Goal: Task Accomplishment & Management: Complete application form

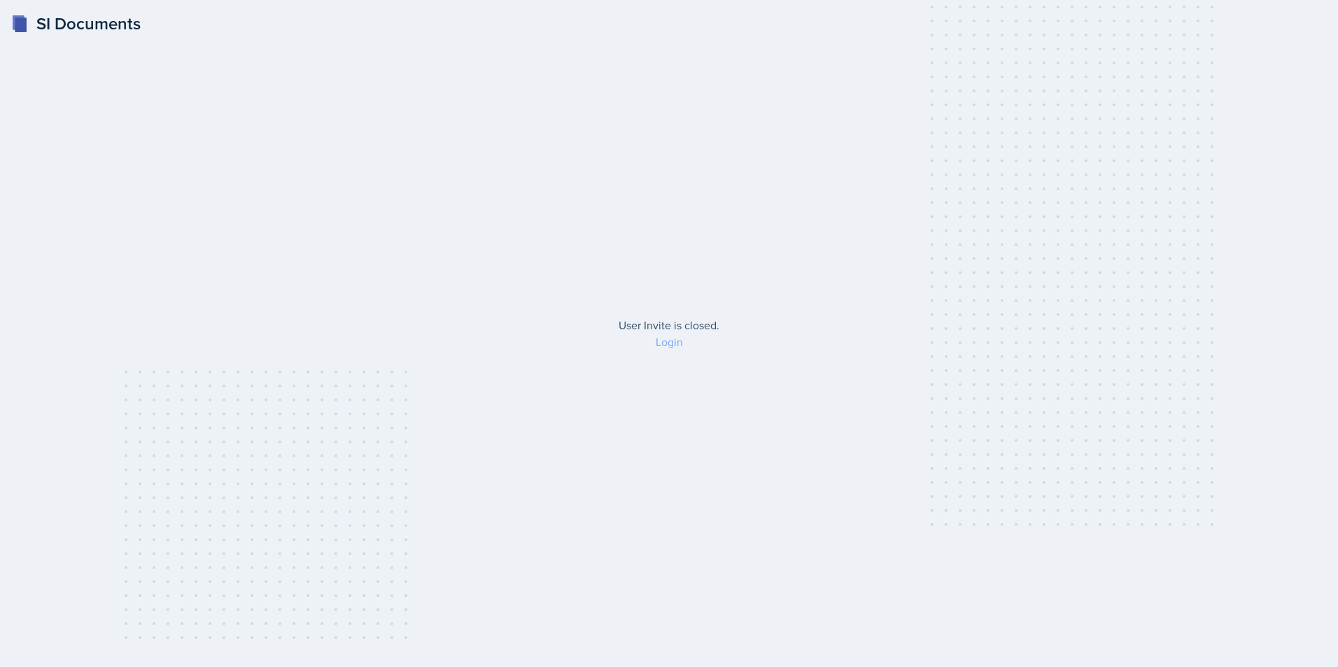
click at [672, 347] on link "Login" at bounding box center [669, 341] width 27 height 15
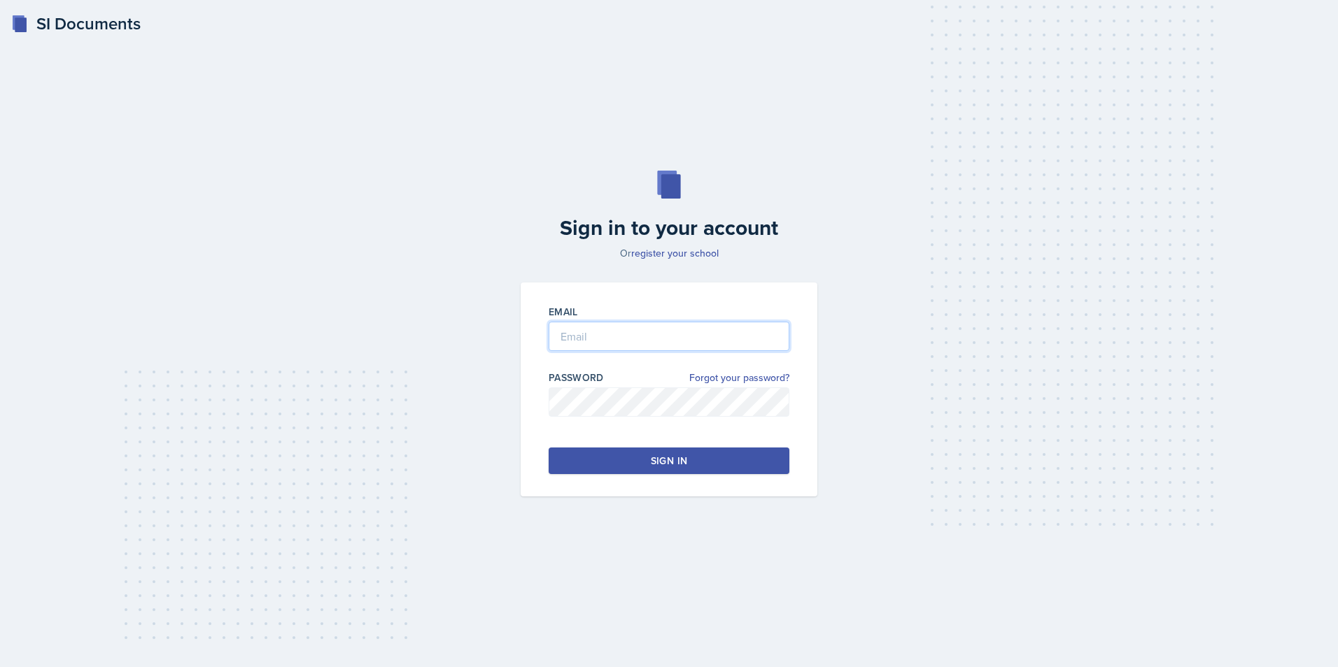
type input "[EMAIL_ADDRESS][DOMAIN_NAME]"
click at [665, 457] on div "Sign in" at bounding box center [669, 461] width 36 height 14
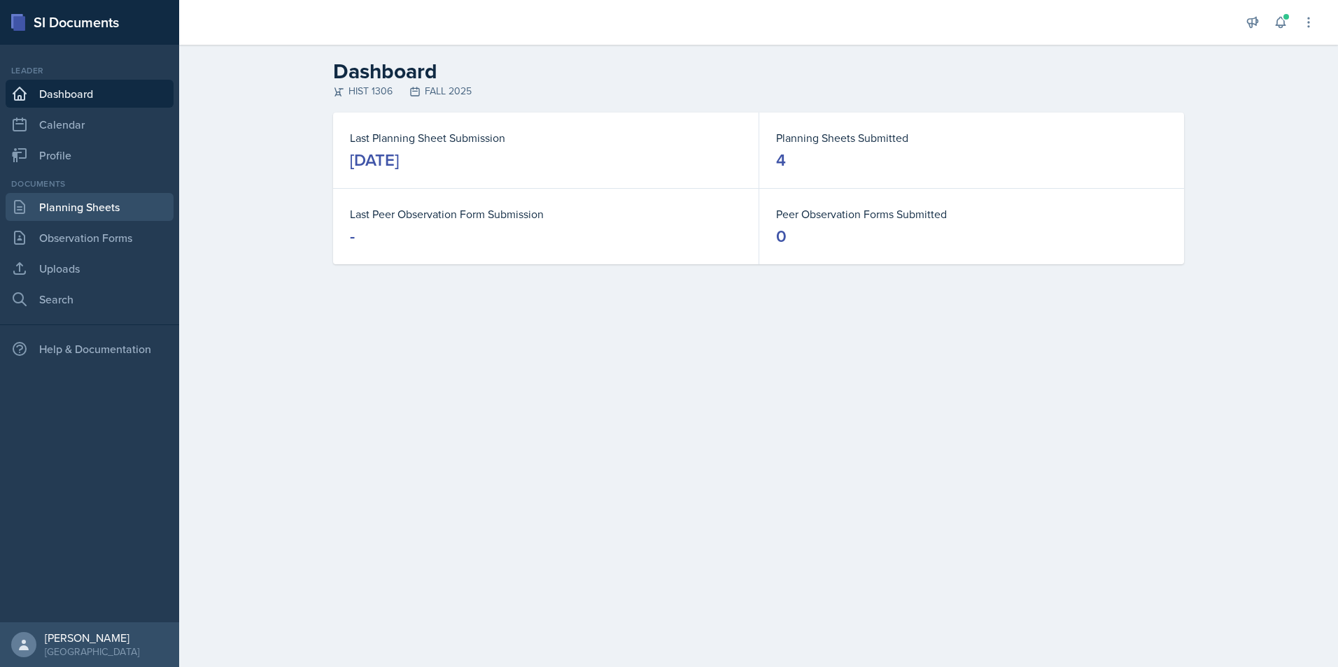
click at [101, 206] on link "Planning Sheets" at bounding box center [90, 207] width 168 height 28
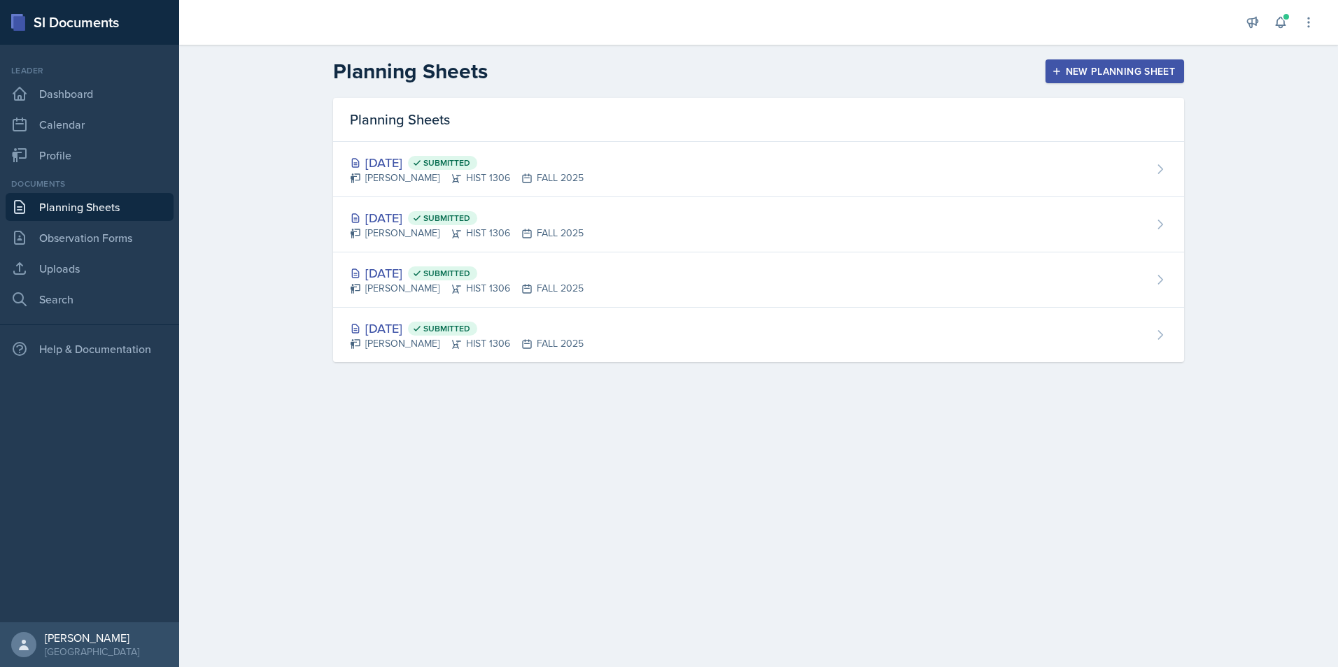
click at [1108, 69] on div "New Planning Sheet" at bounding box center [1114, 71] width 120 height 11
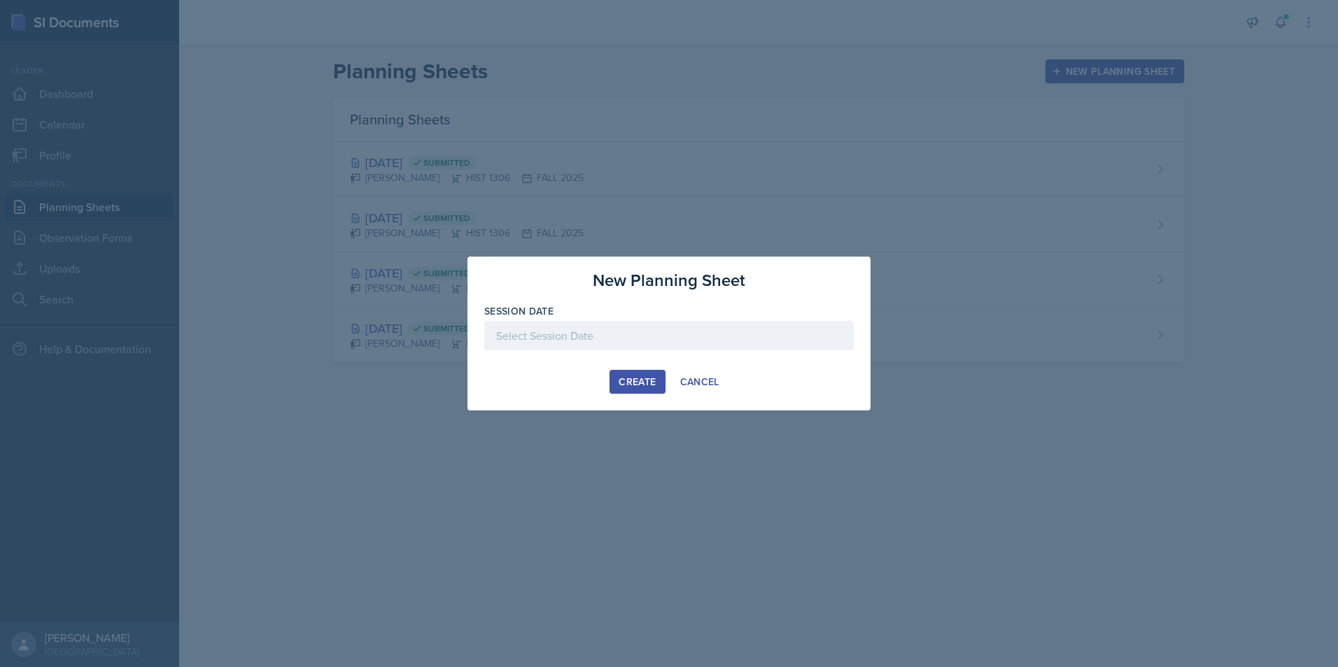
click at [632, 381] on div "Create" at bounding box center [636, 381] width 37 height 11
click at [626, 332] on div at bounding box center [668, 335] width 369 height 29
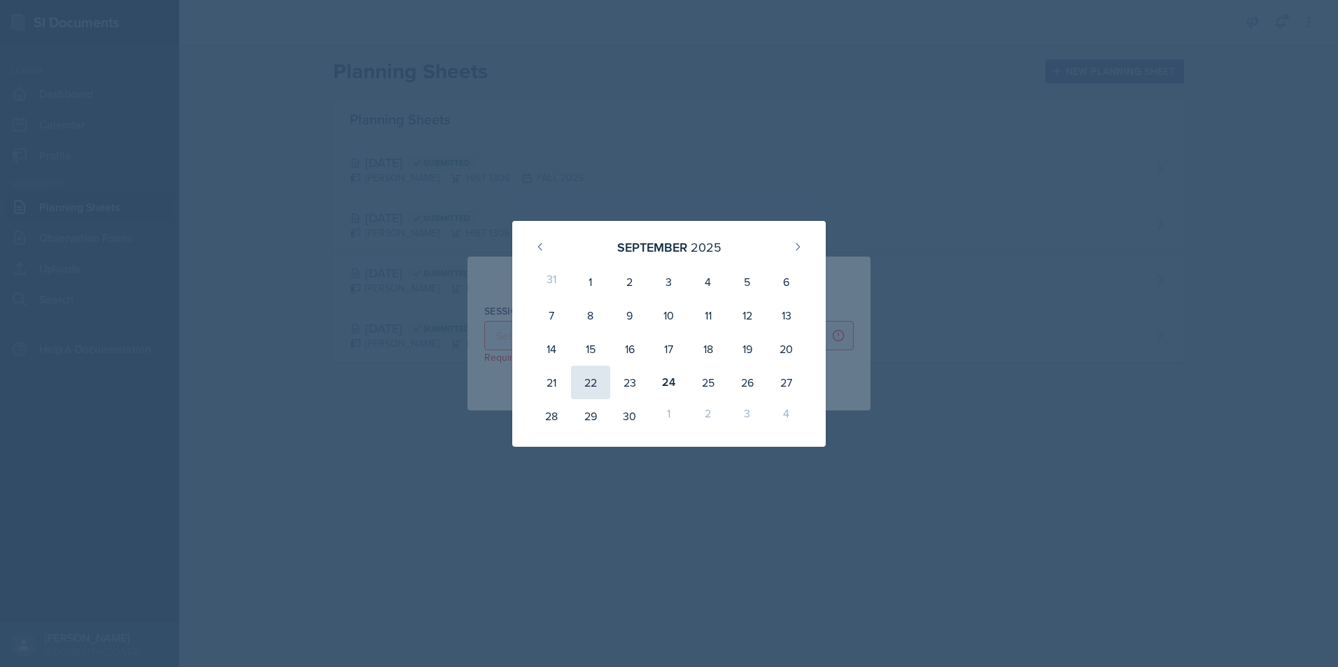
click at [597, 382] on div "22" at bounding box center [590, 383] width 39 height 34
type input "[DATE]"
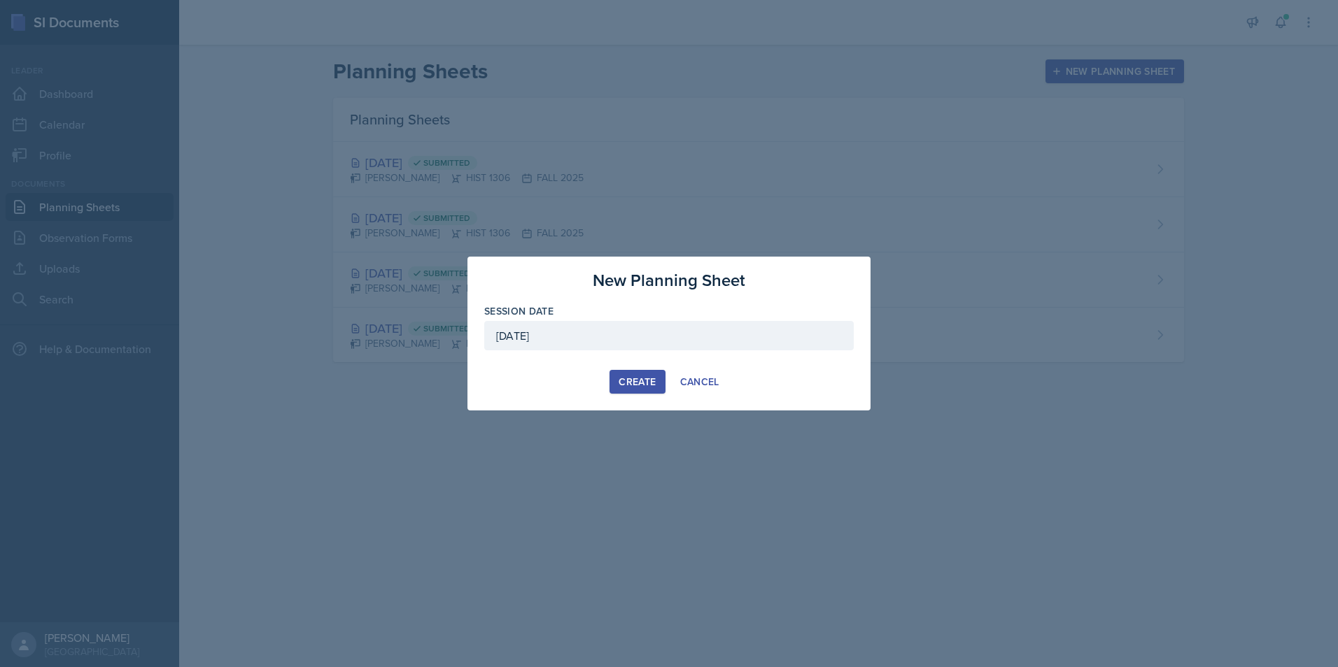
click at [616, 378] on button "Create" at bounding box center [636, 382] width 55 height 24
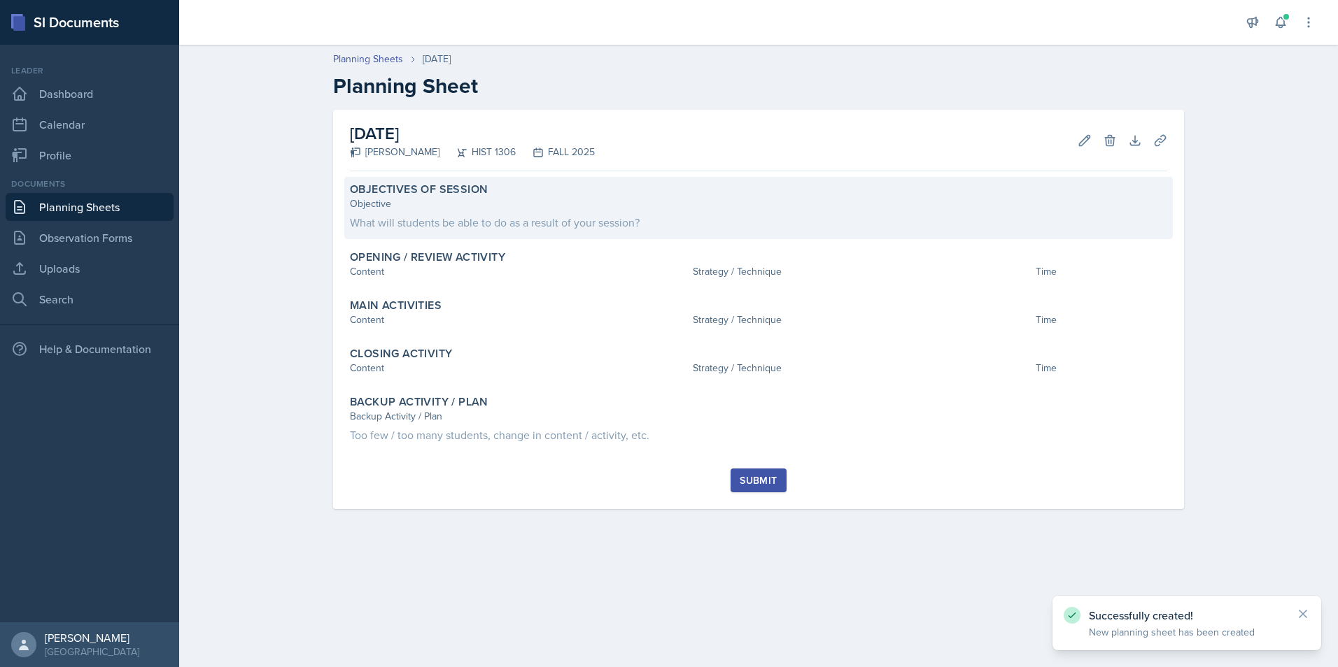
click at [505, 211] on div "Objective" at bounding box center [758, 204] width 817 height 15
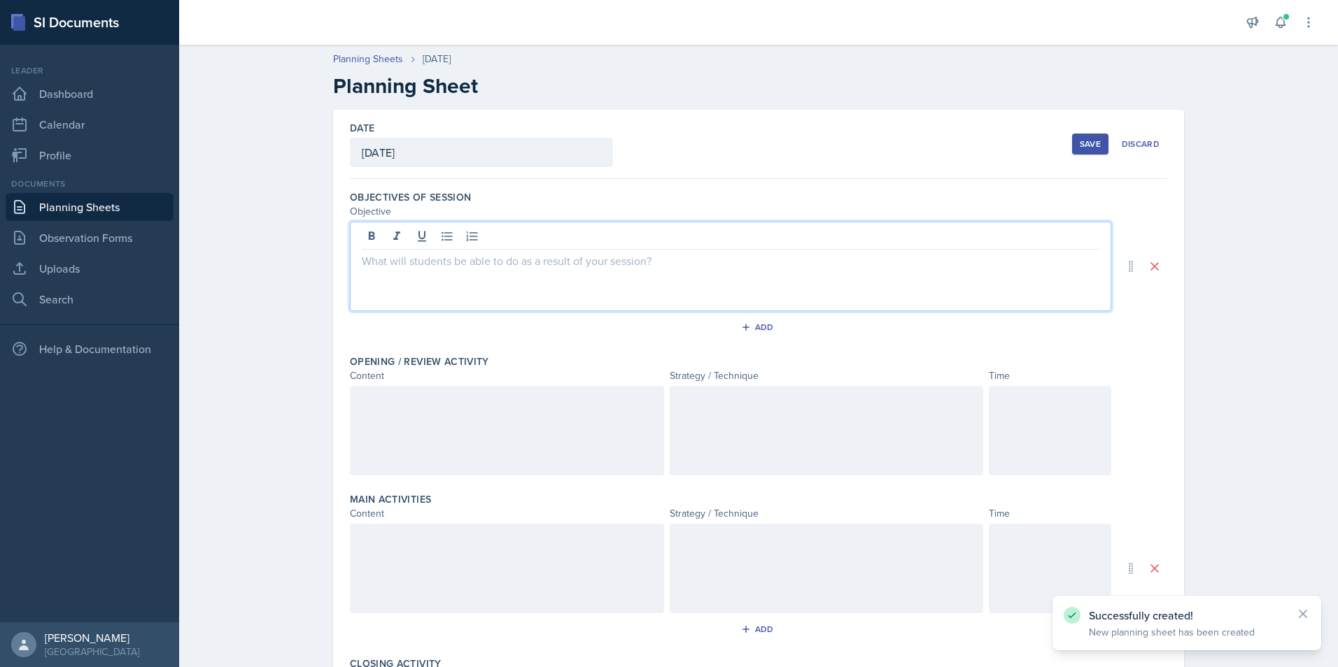
click at [518, 234] on div at bounding box center [730, 267] width 761 height 90
click at [515, 267] on p at bounding box center [730, 261] width 737 height 17
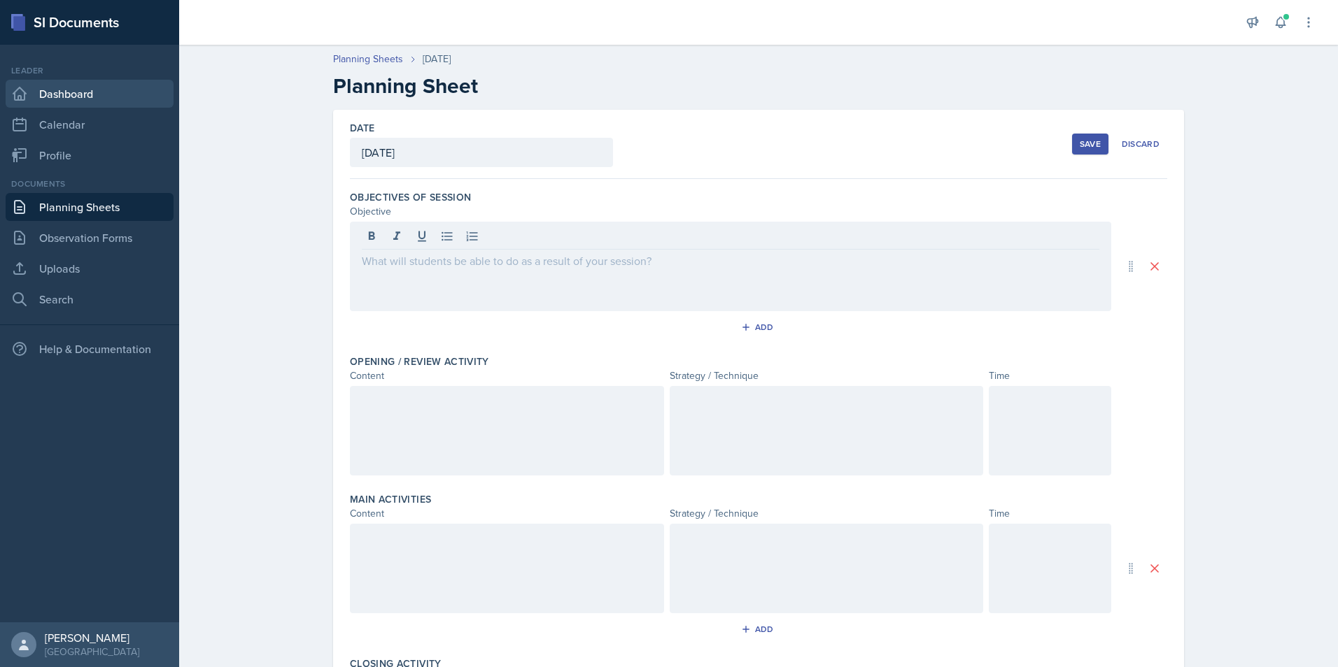
click at [85, 85] on link "Dashboard" at bounding box center [90, 94] width 168 height 28
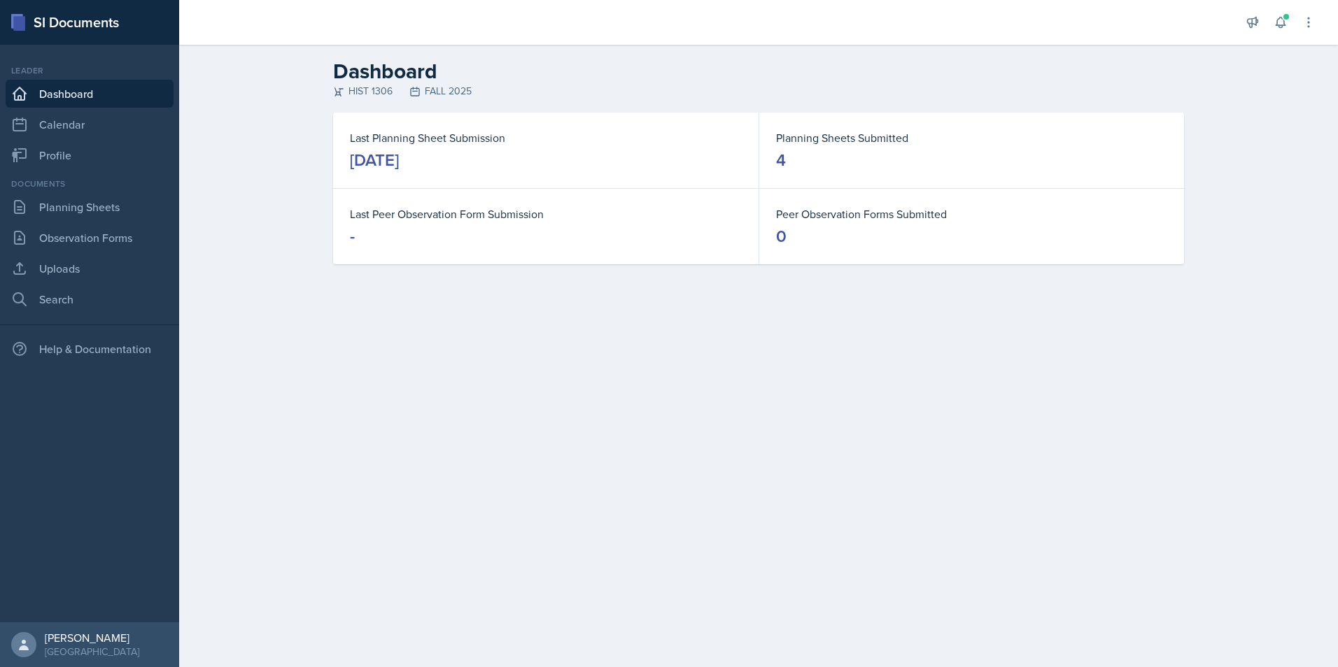
click at [528, 170] on dd "[DATE]" at bounding box center [546, 160] width 392 height 22
click at [961, 187] on div "Planning Sheets Submitted 4" at bounding box center [971, 151] width 425 height 76
click at [802, 146] on dl "Planning Sheets Submitted 4" at bounding box center [971, 150] width 391 height 42
click at [428, 220] on dt "Last Peer Observation Form Submission" at bounding box center [546, 214] width 392 height 17
click at [124, 262] on link "Uploads" at bounding box center [90, 269] width 168 height 28
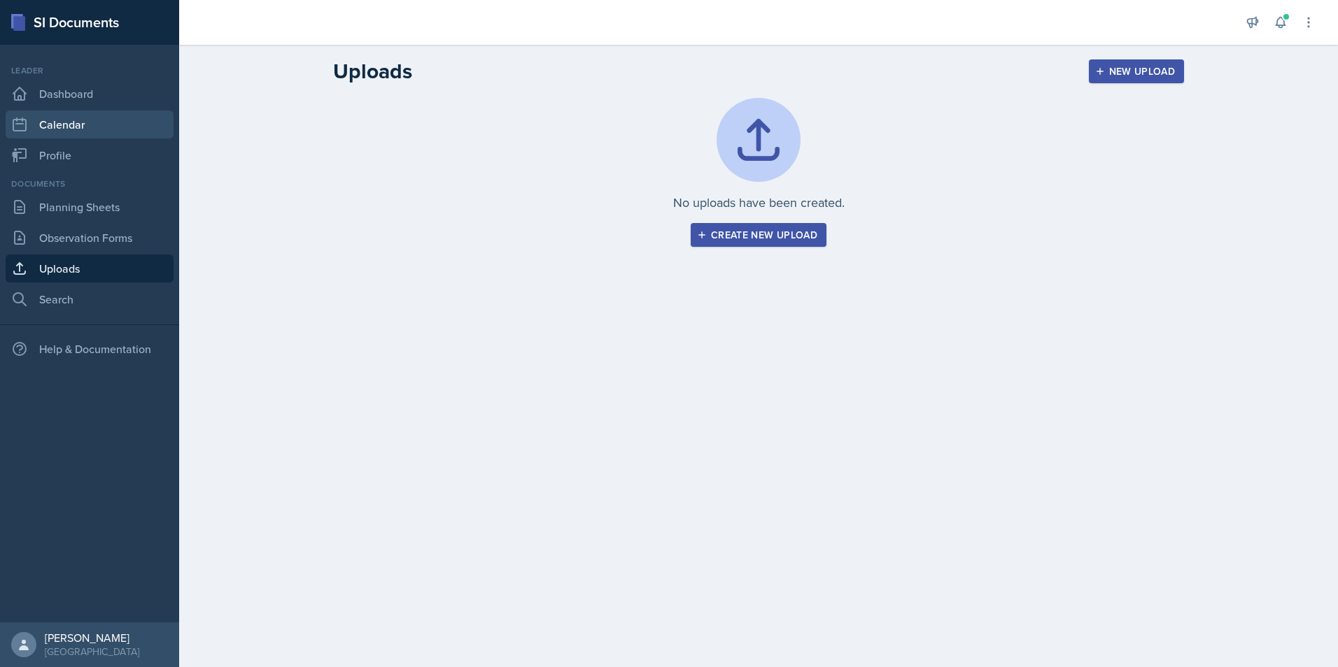
click at [59, 125] on link "Calendar" at bounding box center [90, 125] width 168 height 28
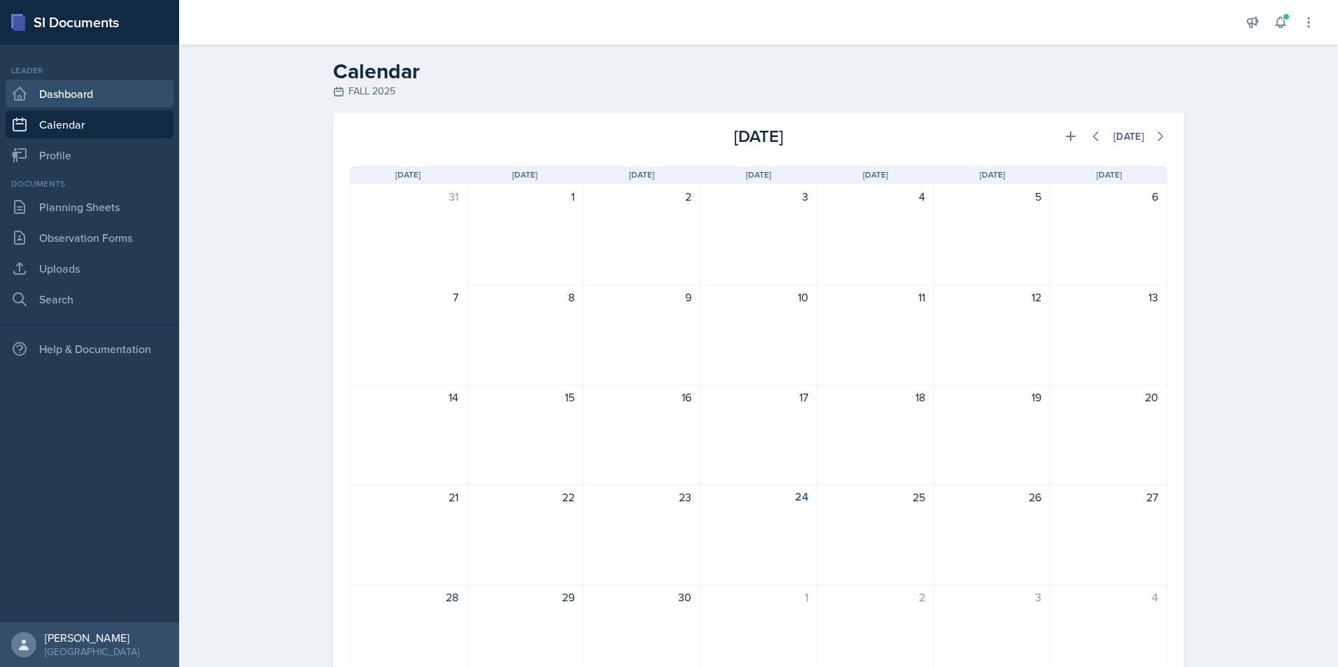
click at [80, 91] on link "Dashboard" at bounding box center [90, 94] width 168 height 28
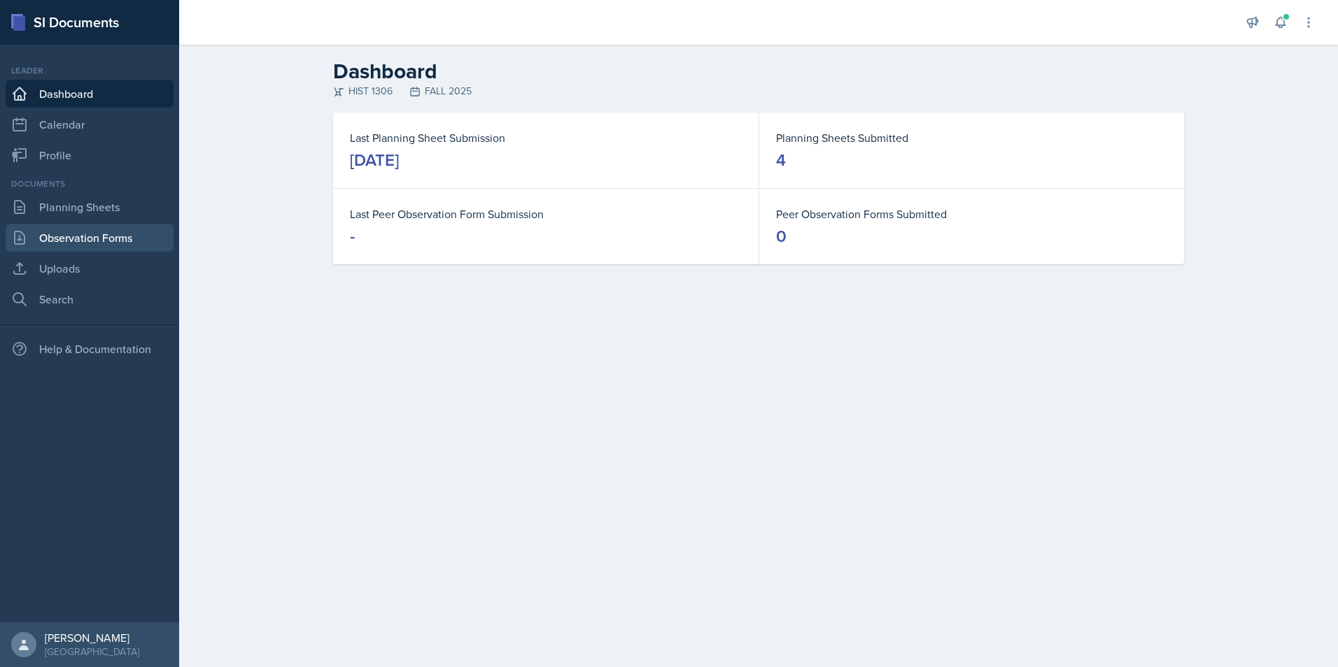
click at [55, 247] on link "Observation Forms" at bounding box center [90, 238] width 168 height 28
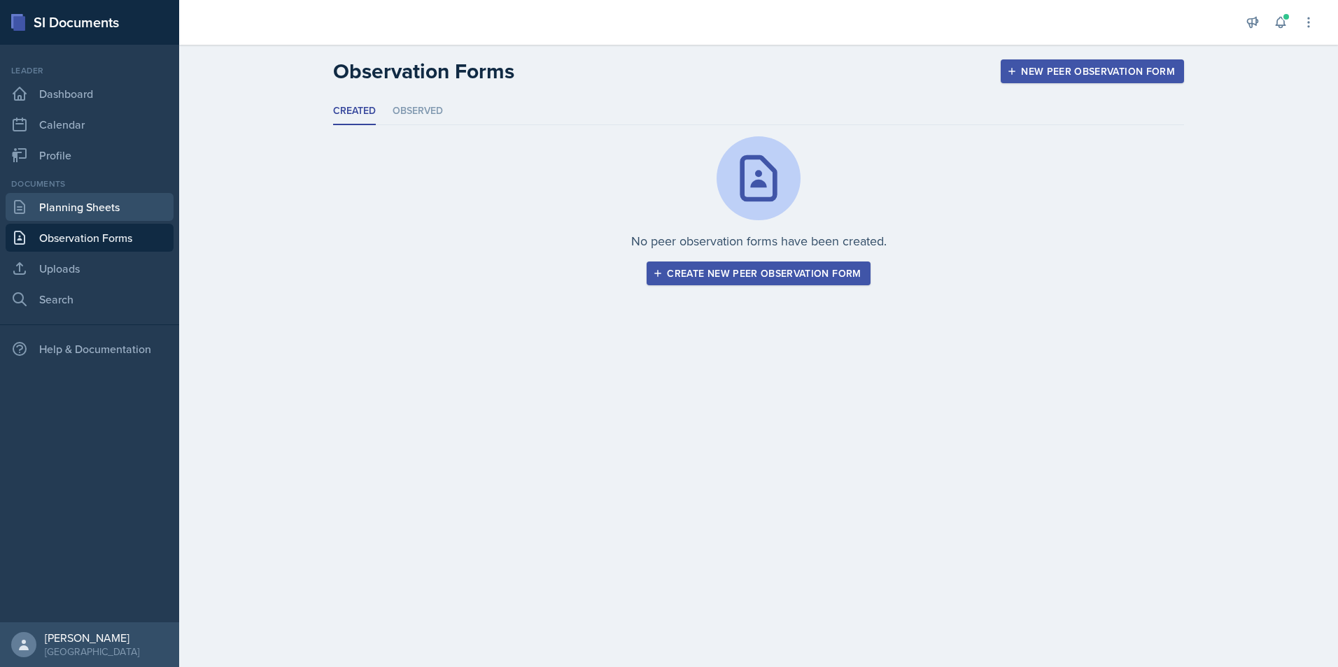
click at [62, 209] on link "Planning Sheets" at bounding box center [90, 207] width 168 height 28
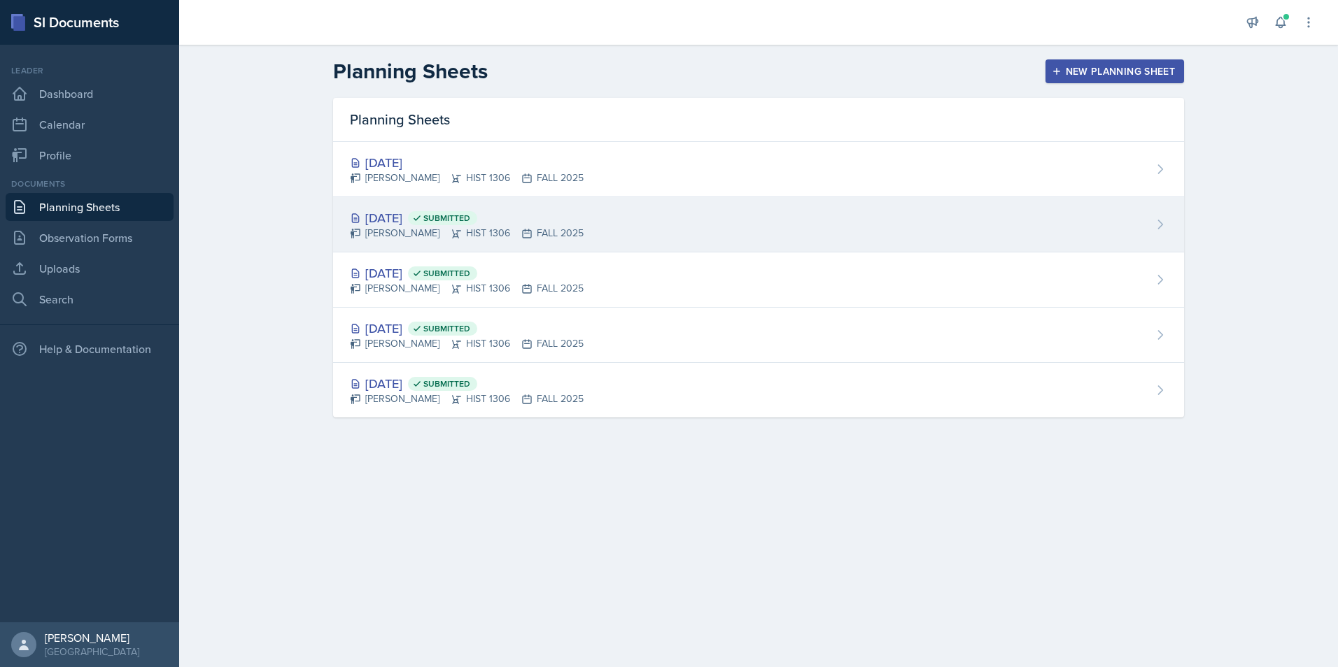
click at [462, 235] on div "[PERSON_NAME] HIST 1306 FALL 2025" at bounding box center [467, 233] width 234 height 15
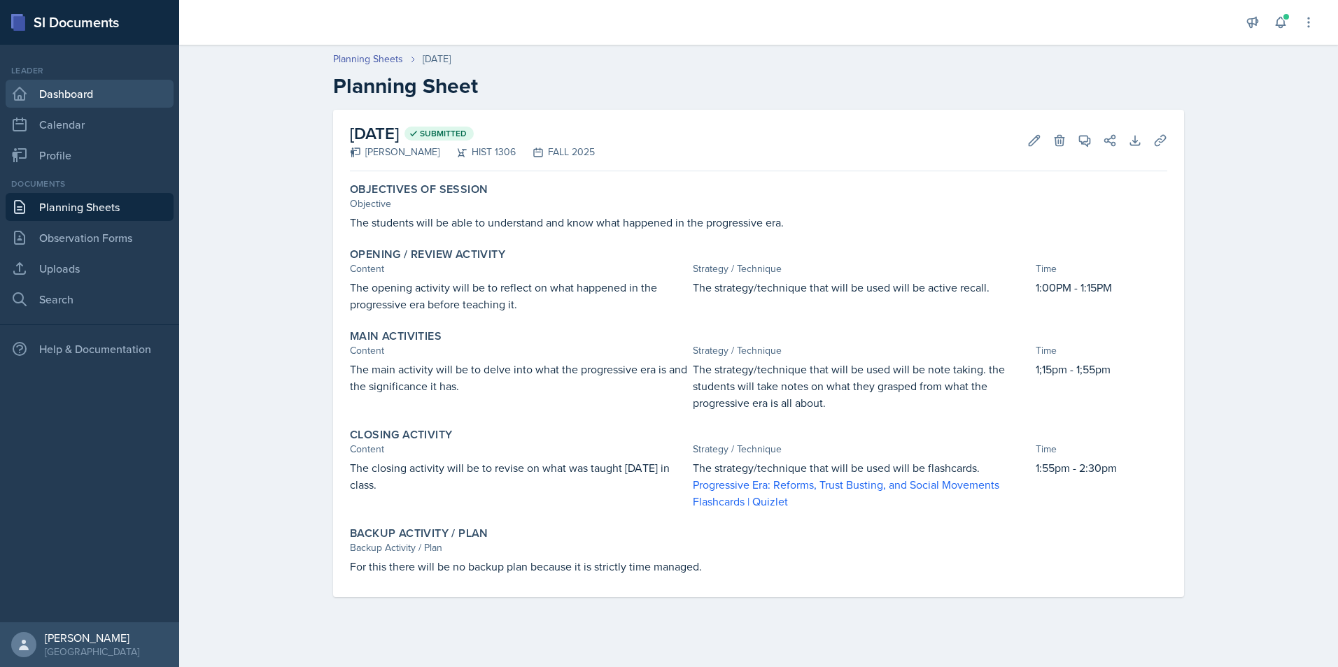
click at [141, 90] on link "Dashboard" at bounding box center [90, 94] width 168 height 28
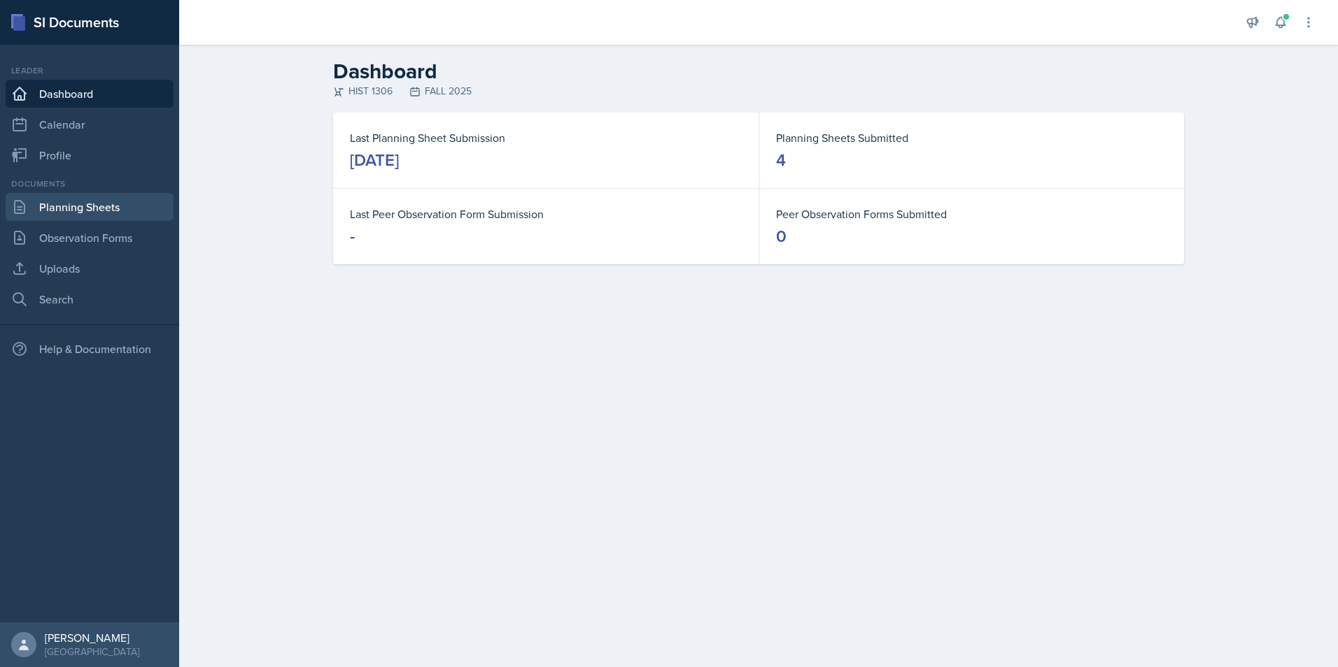
click at [103, 207] on link "Planning Sheets" at bounding box center [90, 207] width 168 height 28
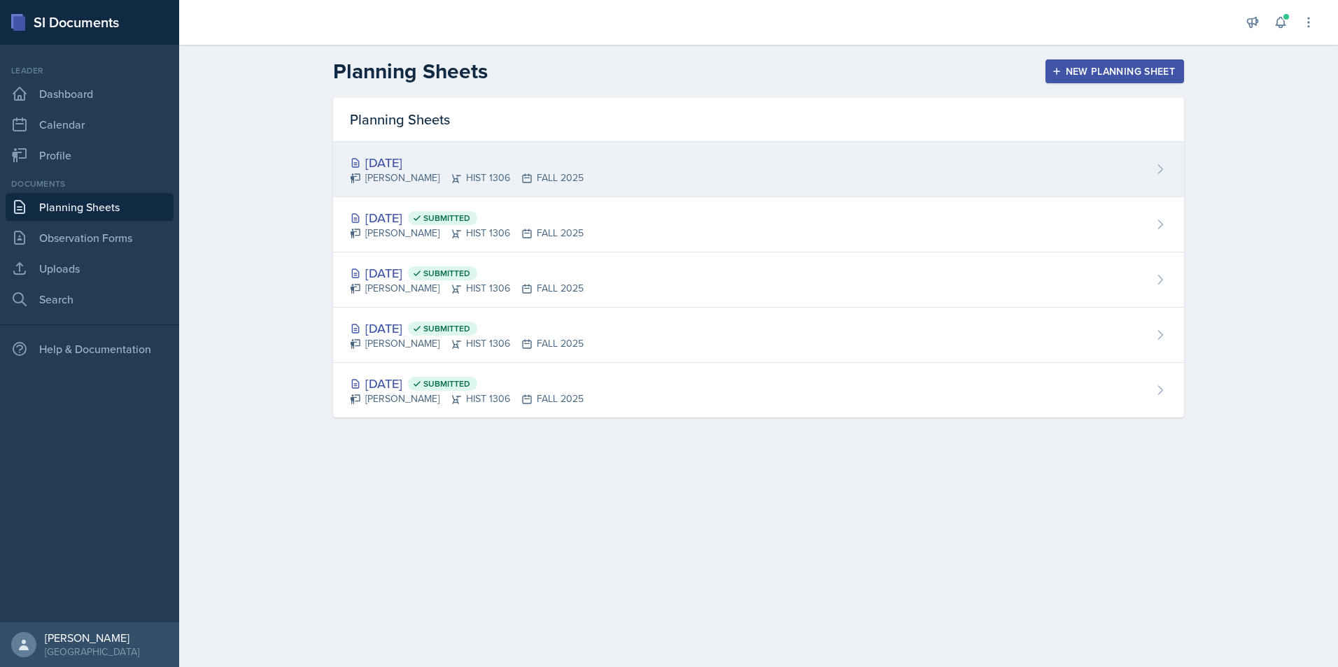
click at [594, 181] on div "[DATE] [PERSON_NAME] HIST 1306 FALL 2025" at bounding box center [758, 169] width 851 height 55
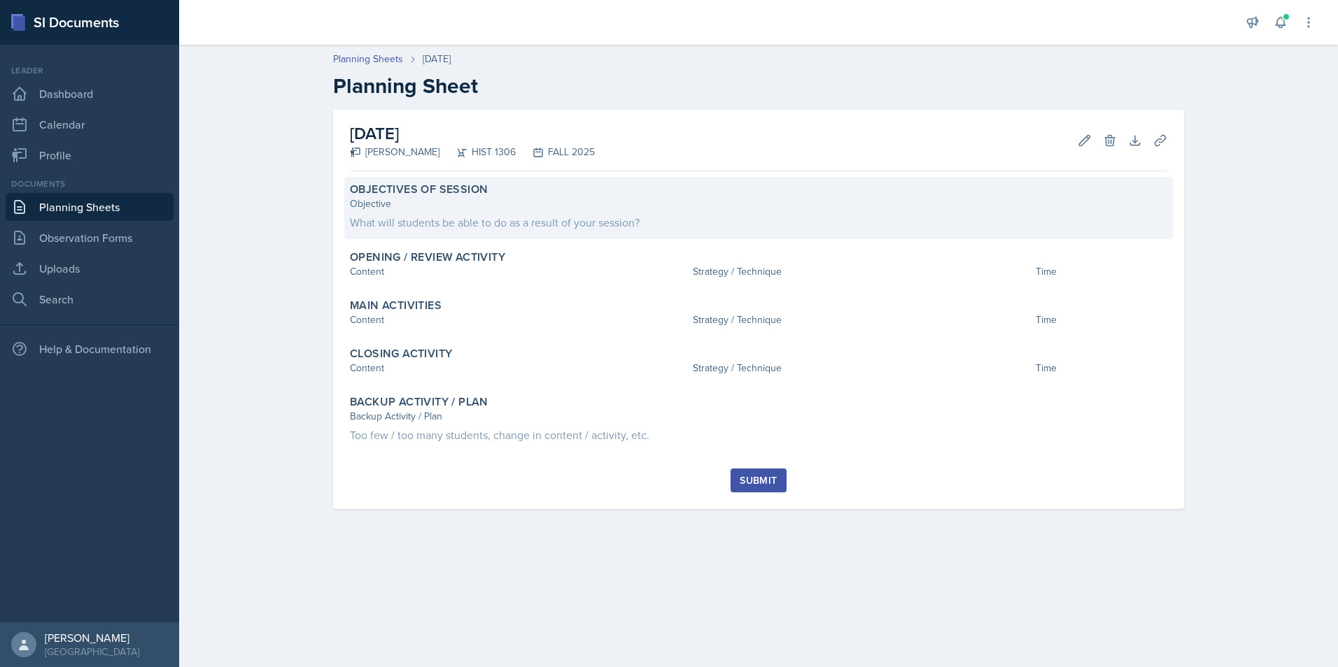
click at [573, 210] on div "Objective" at bounding box center [758, 204] width 817 height 15
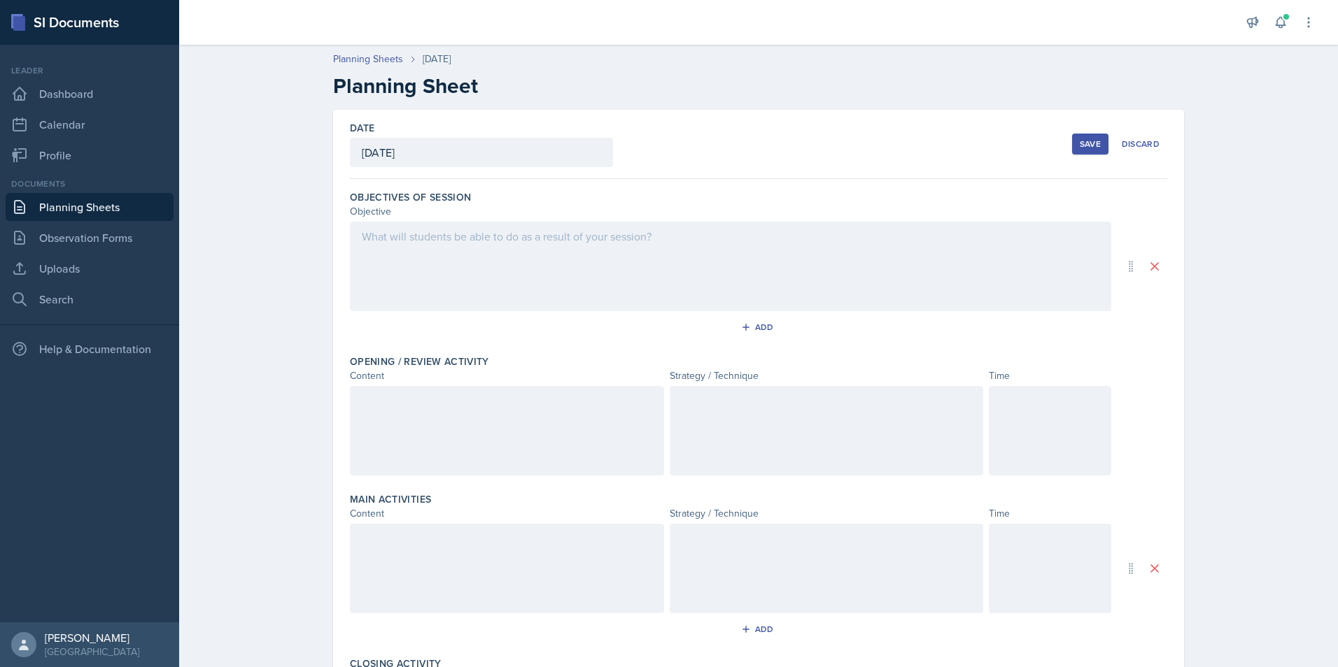
click at [567, 248] on div at bounding box center [730, 267] width 761 height 90
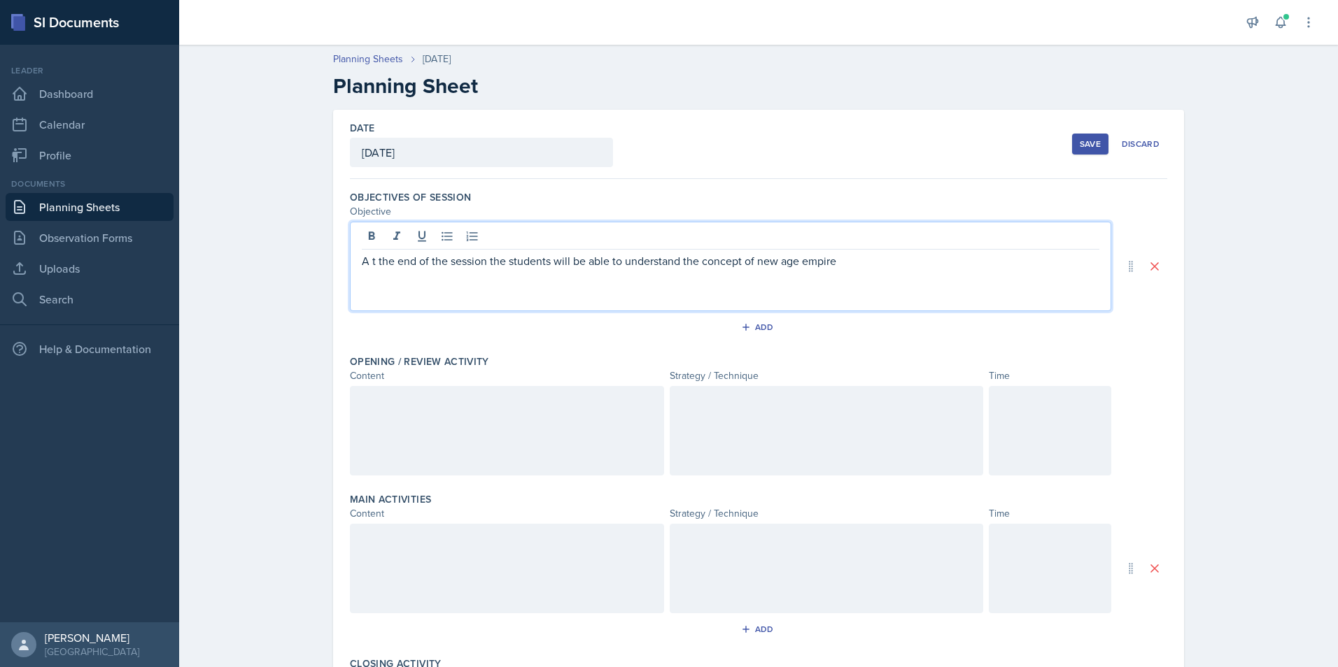
drag, startPoint x: 842, startPoint y: 261, endPoint x: 749, endPoint y: 269, distance: 93.4
click at [749, 269] on p "A t the end of the session the students will be able to understand the concept …" at bounding box center [730, 261] width 737 height 17
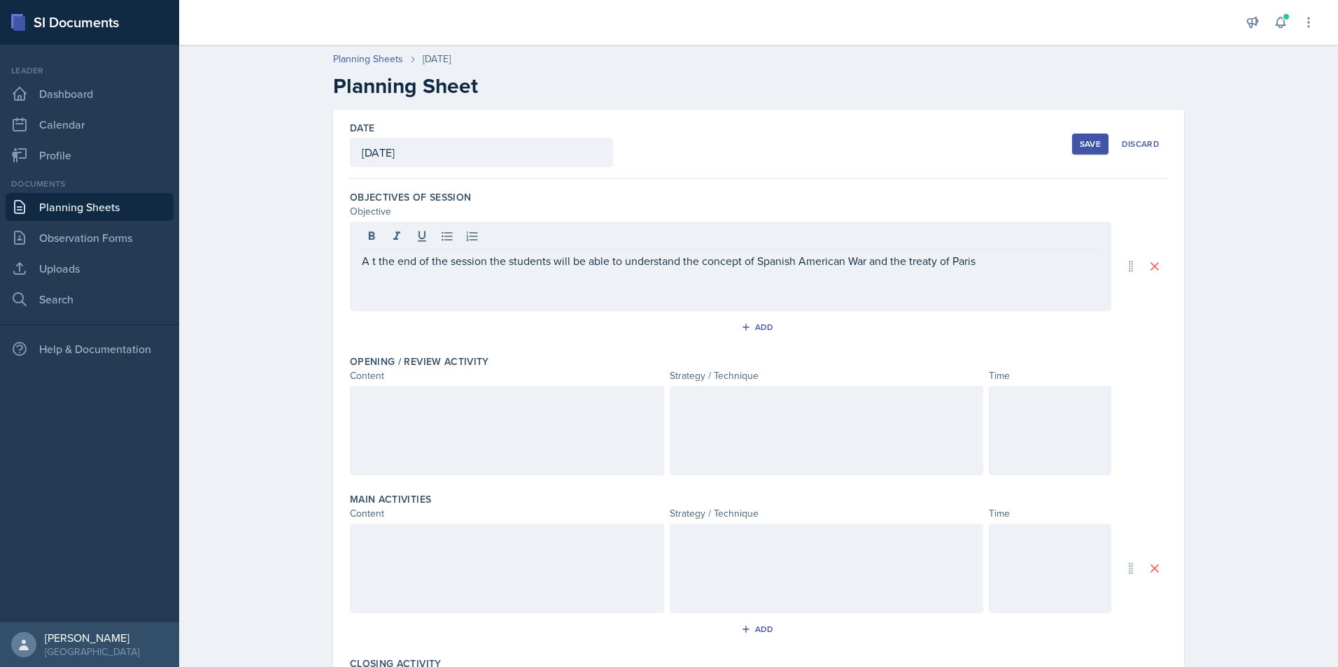
click at [646, 411] on div at bounding box center [507, 431] width 314 height 90
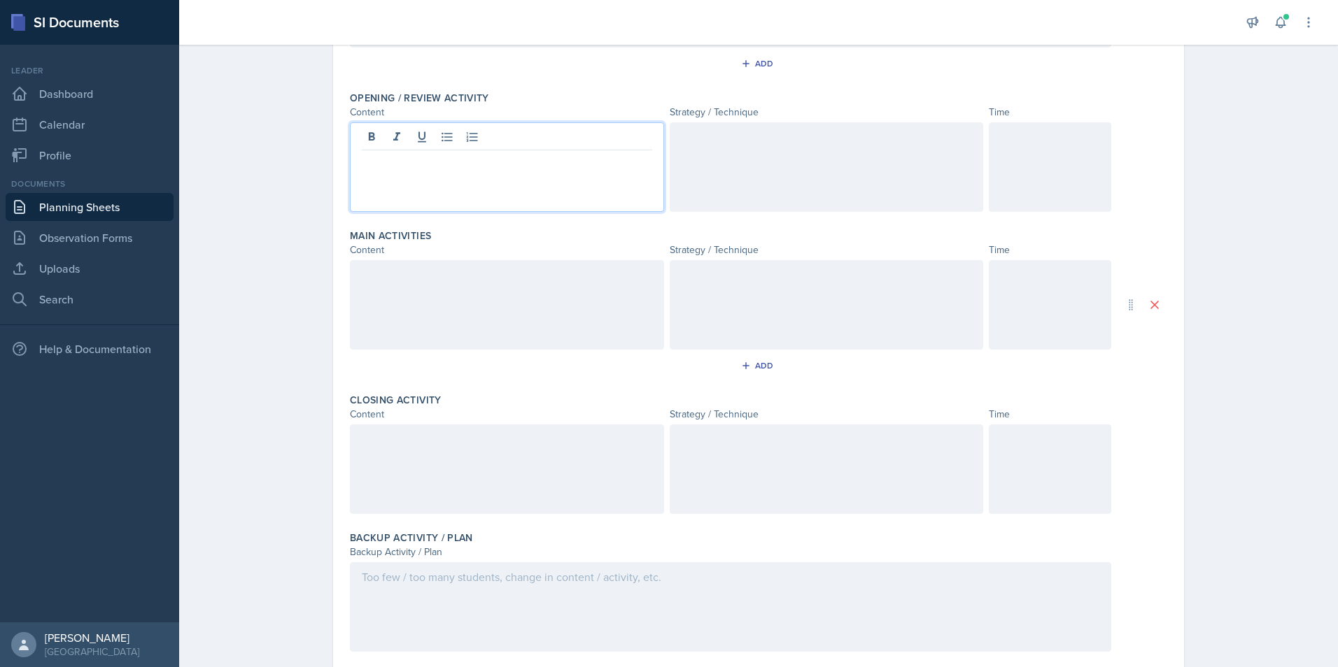
scroll to position [304, 0]
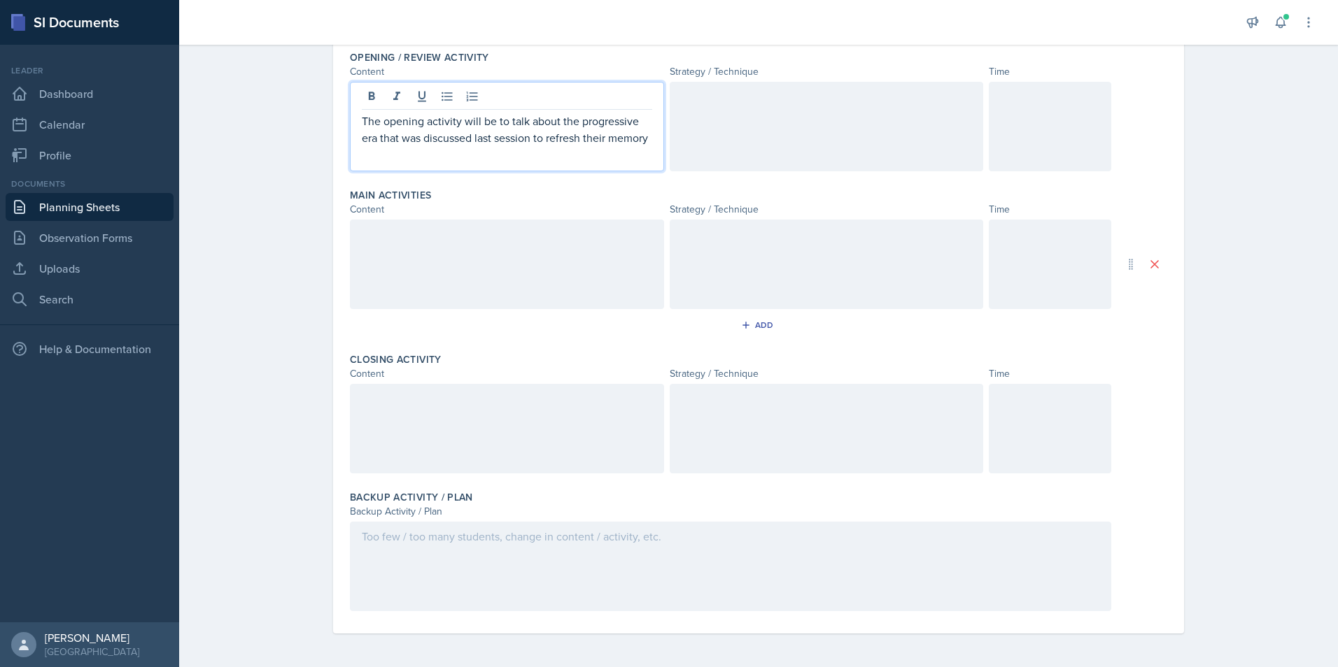
click at [699, 163] on div at bounding box center [827, 127] width 314 height 90
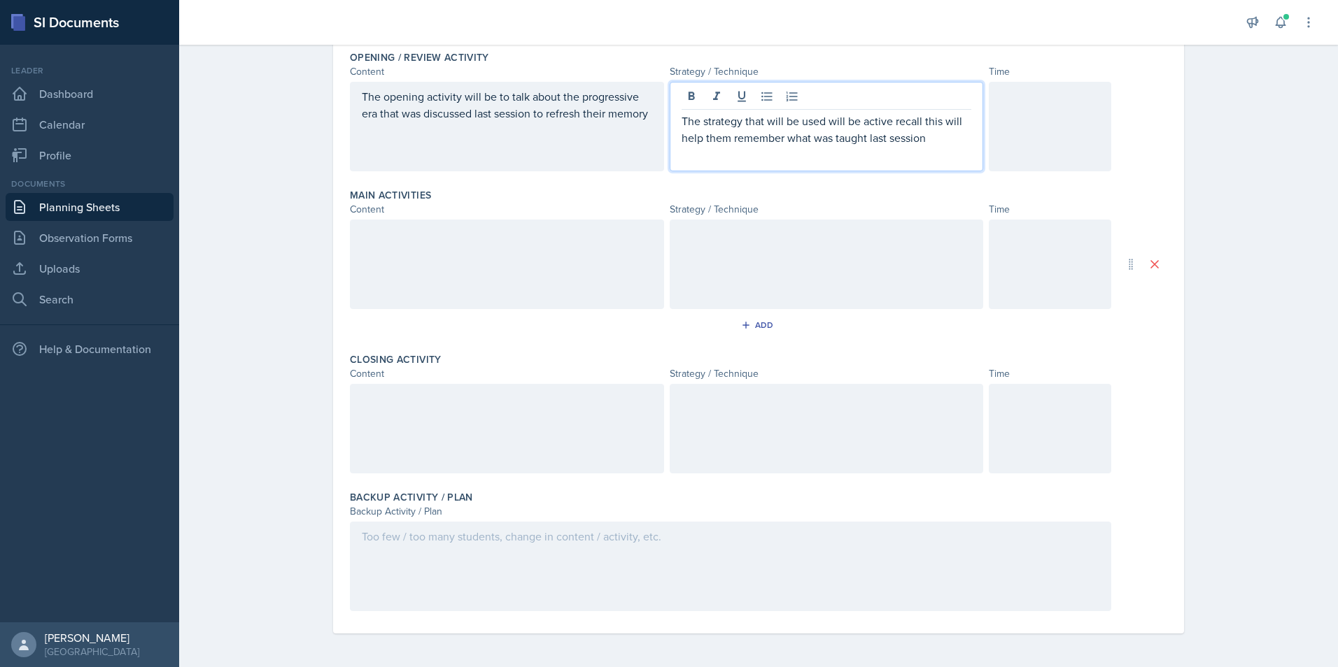
click at [1064, 148] on div at bounding box center [1050, 127] width 122 height 90
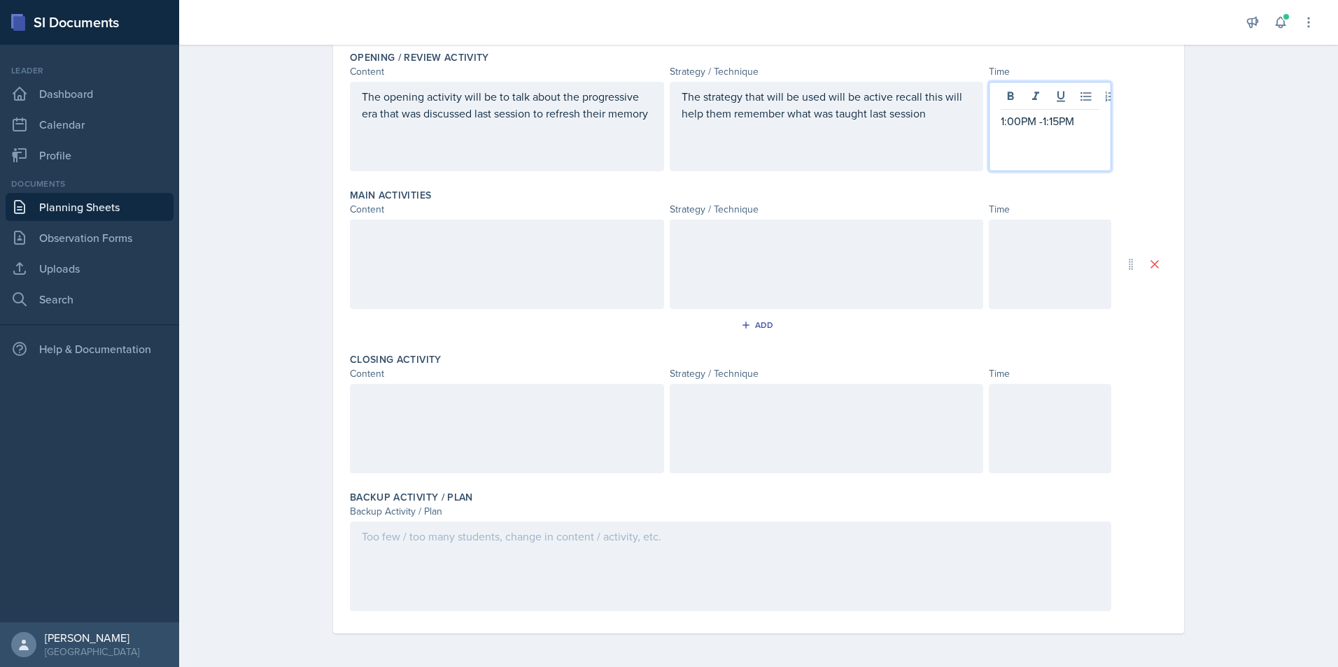
click at [544, 258] on div at bounding box center [507, 265] width 314 height 90
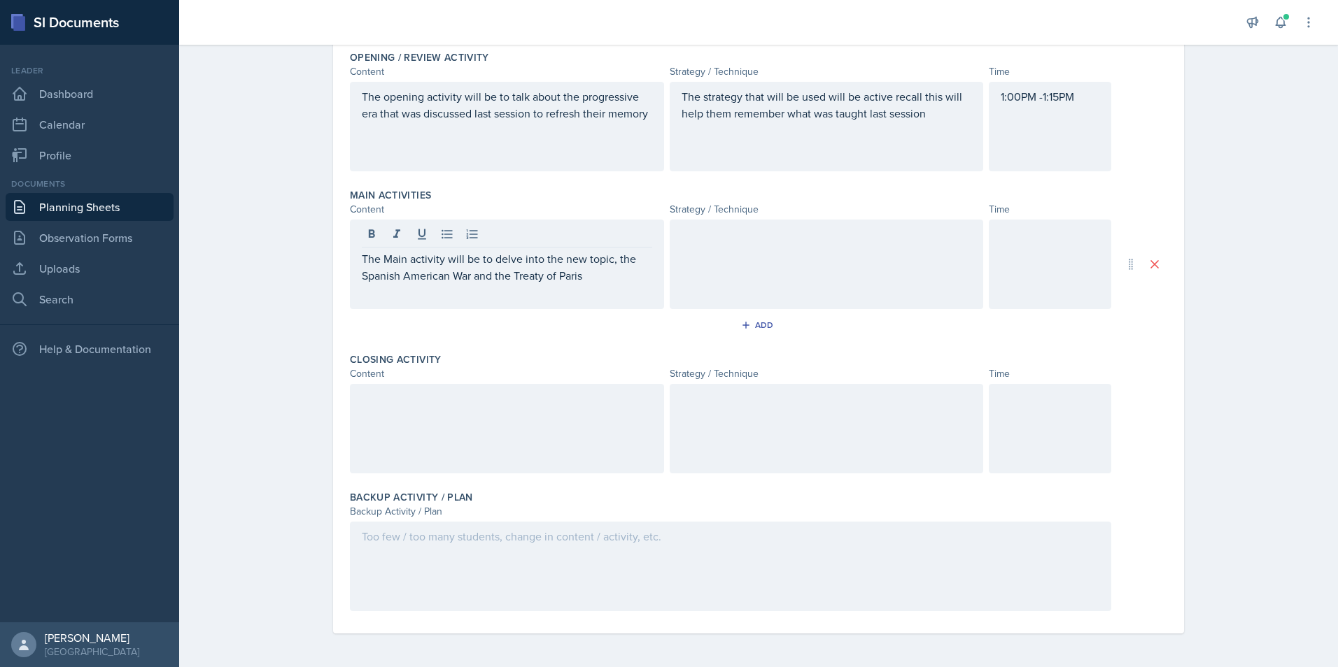
click at [771, 271] on div at bounding box center [827, 265] width 314 height 90
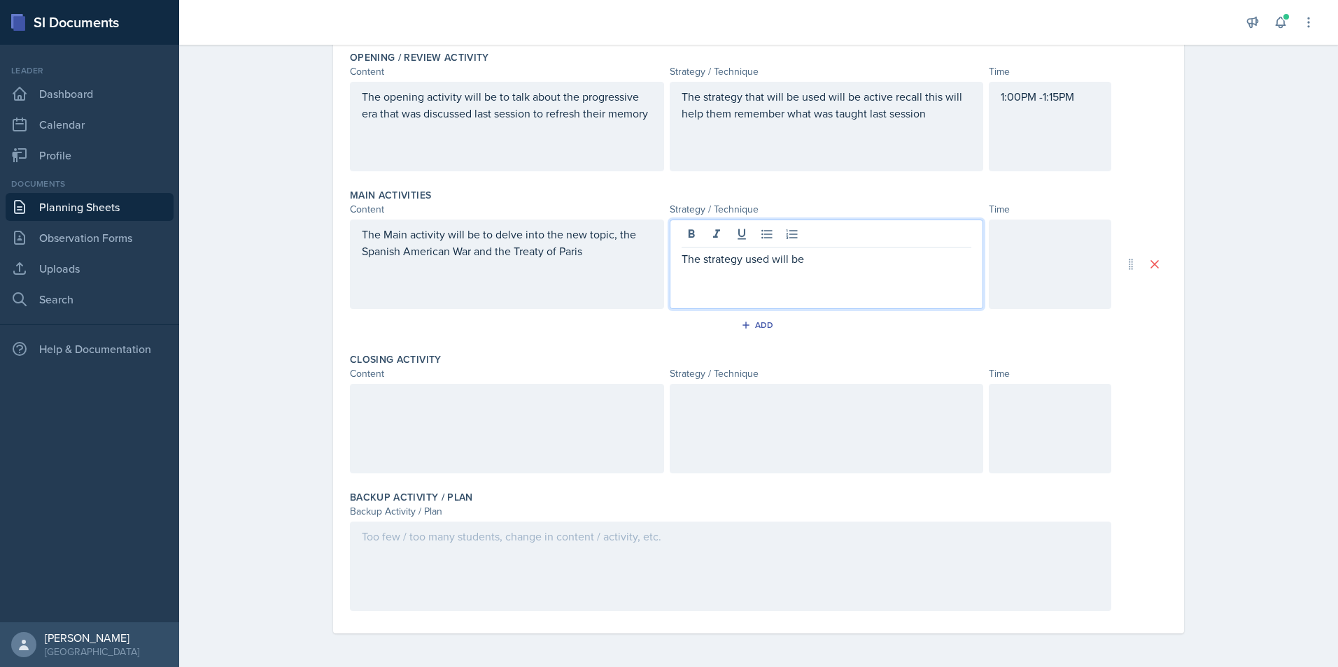
click at [805, 259] on p "The strategy used will be" at bounding box center [826, 258] width 290 height 17
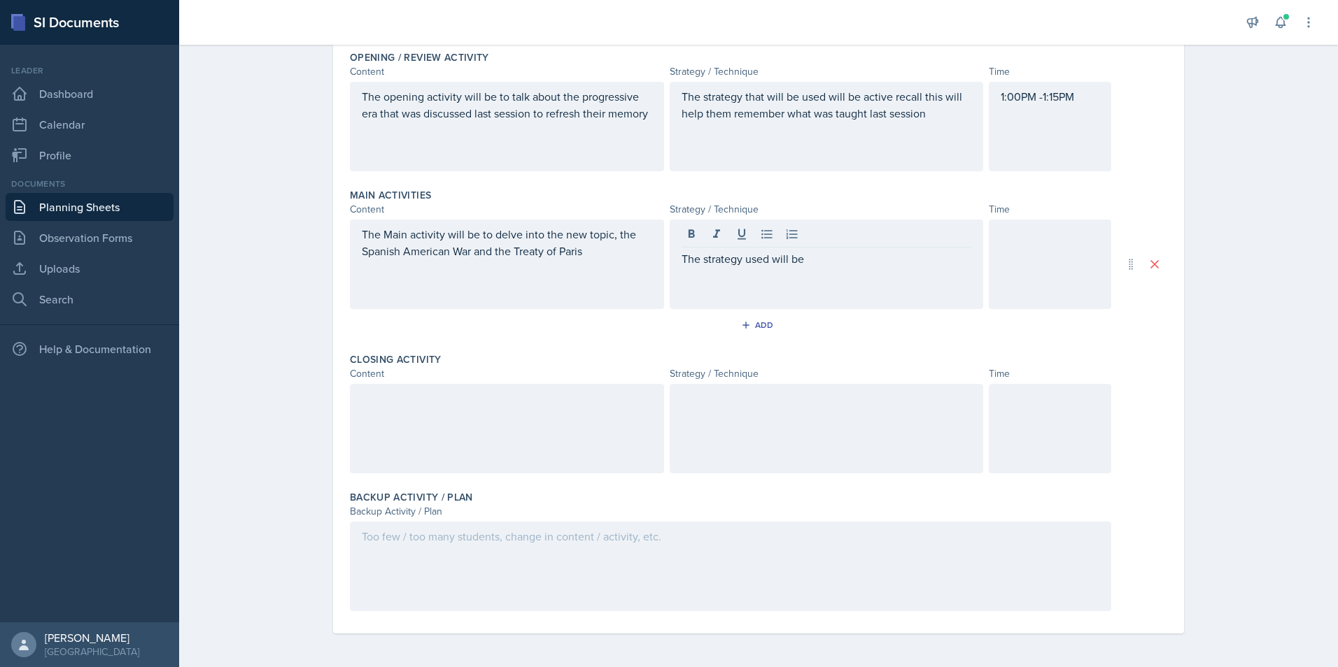
click at [1064, 251] on div at bounding box center [1050, 265] width 122 height 90
click at [886, 238] on div "The strategy used will be" at bounding box center [827, 265] width 314 height 90
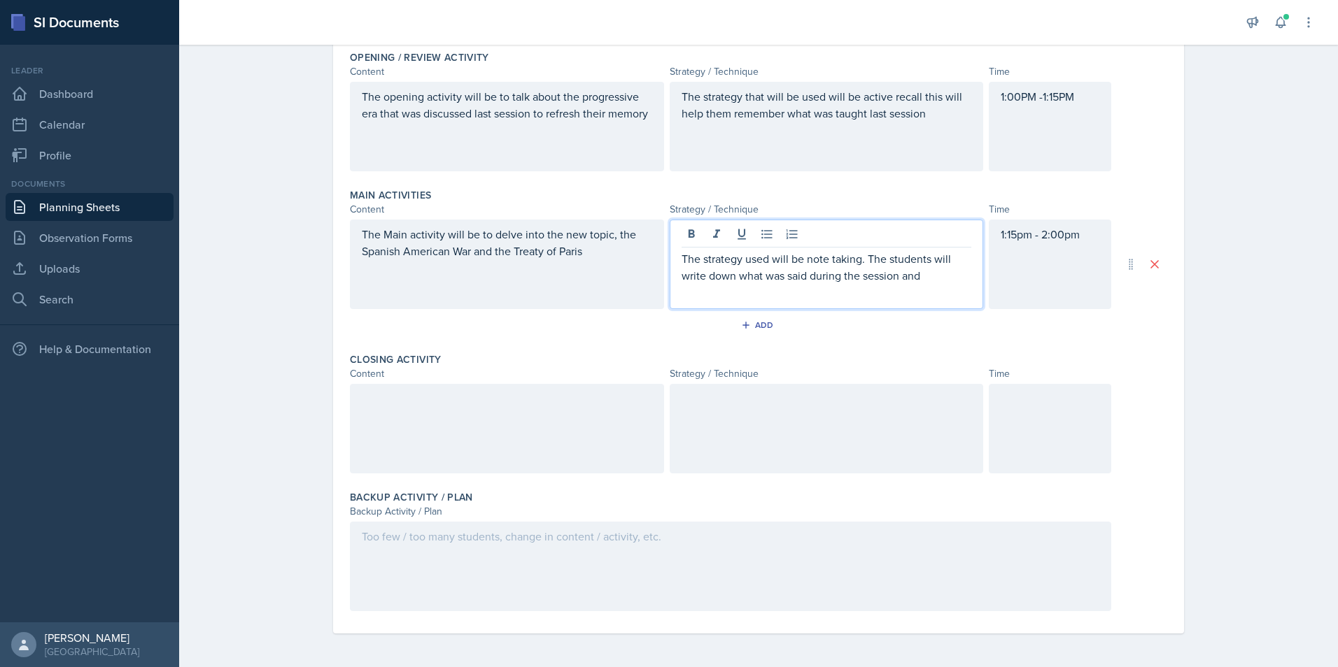
click at [937, 277] on p "The strategy used will be note taking. The students will write down what was sa…" at bounding box center [826, 267] width 290 height 34
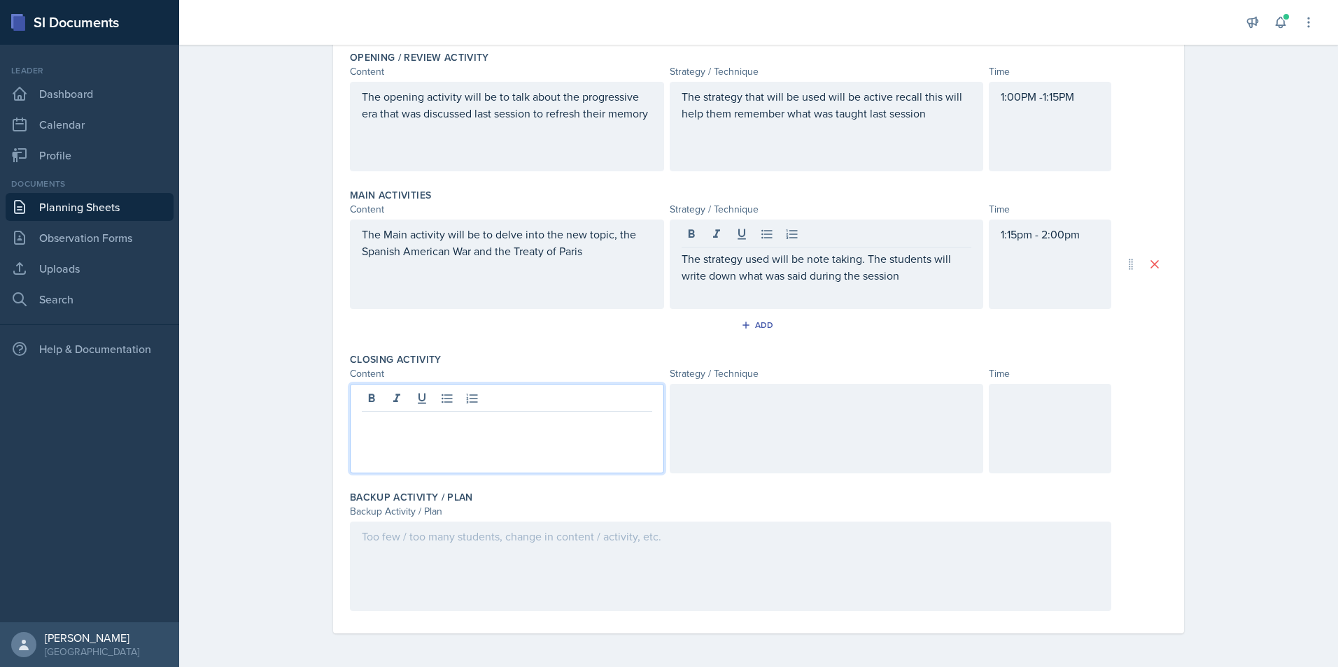
click at [529, 401] on div at bounding box center [507, 429] width 314 height 90
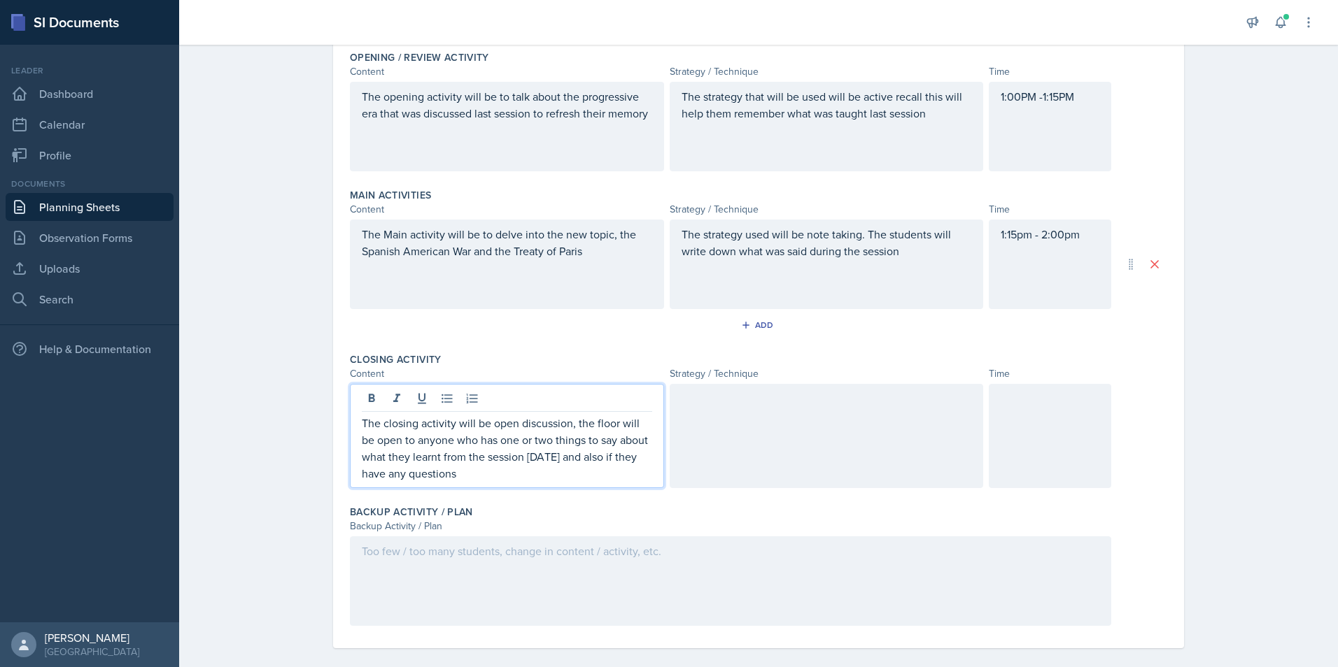
click at [744, 430] on div at bounding box center [827, 436] width 314 height 104
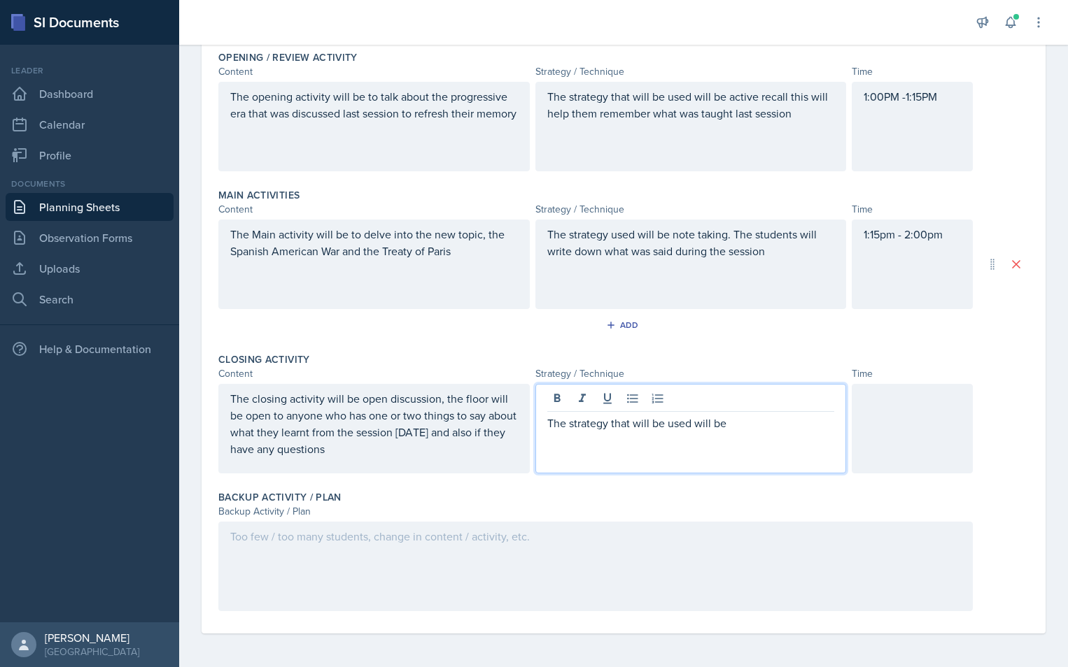
click at [763, 425] on p "The strategy that will be used will be" at bounding box center [691, 423] width 288 height 17
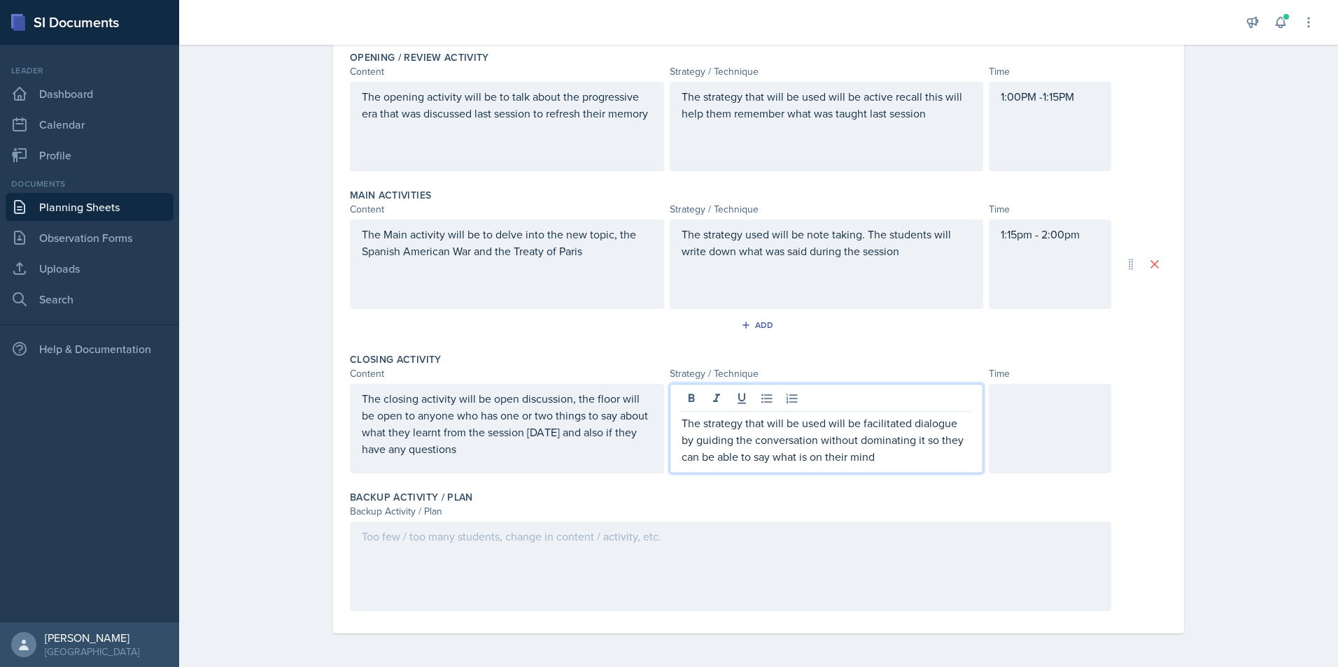
click at [1045, 427] on div at bounding box center [1050, 429] width 122 height 90
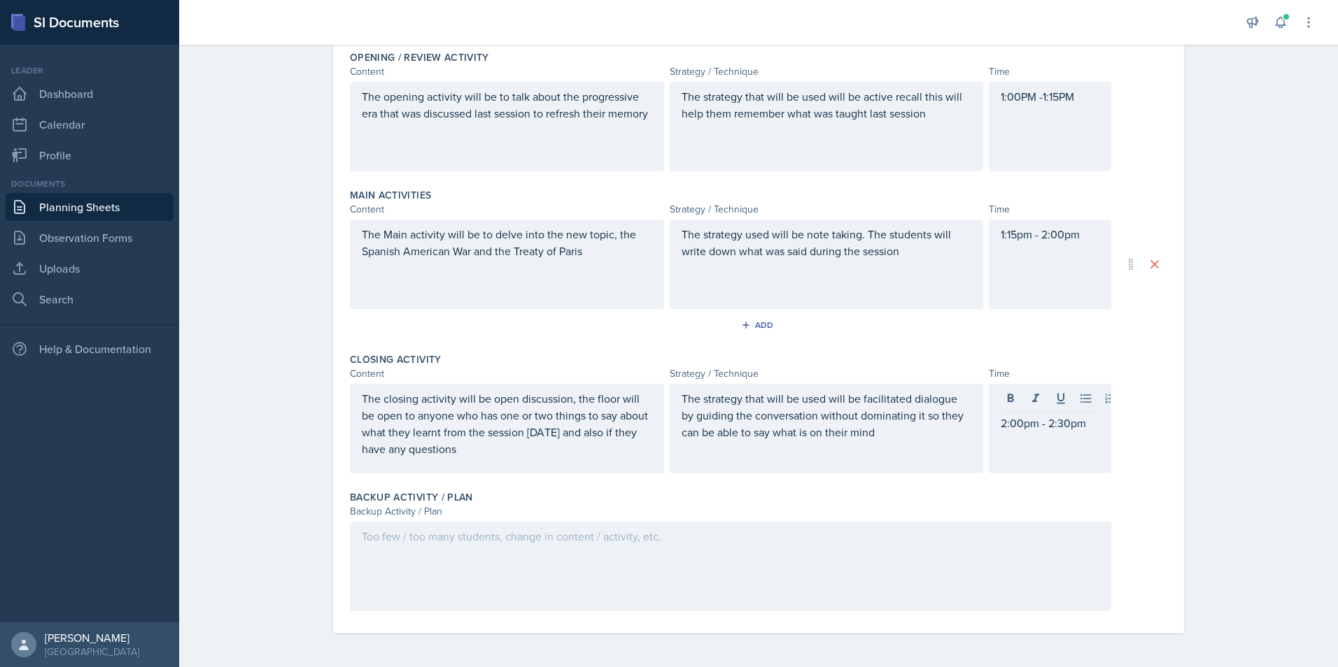
click at [700, 563] on div at bounding box center [730, 567] width 761 height 90
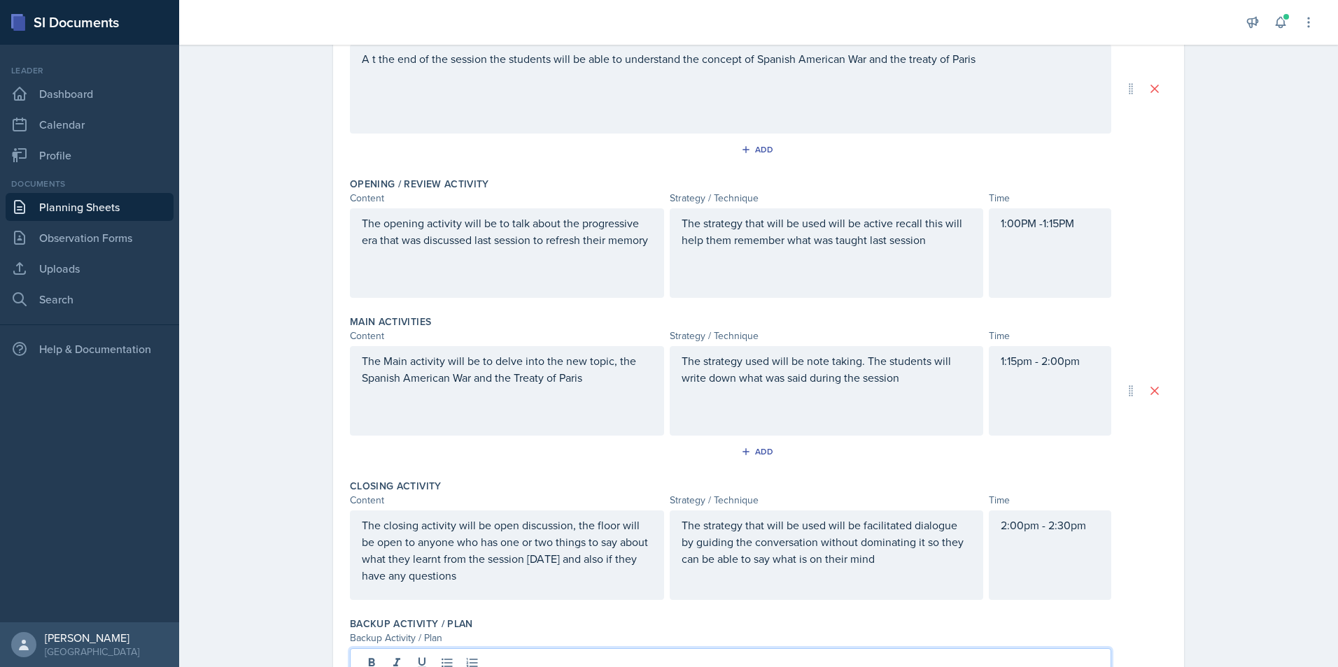
scroll to position [0, 0]
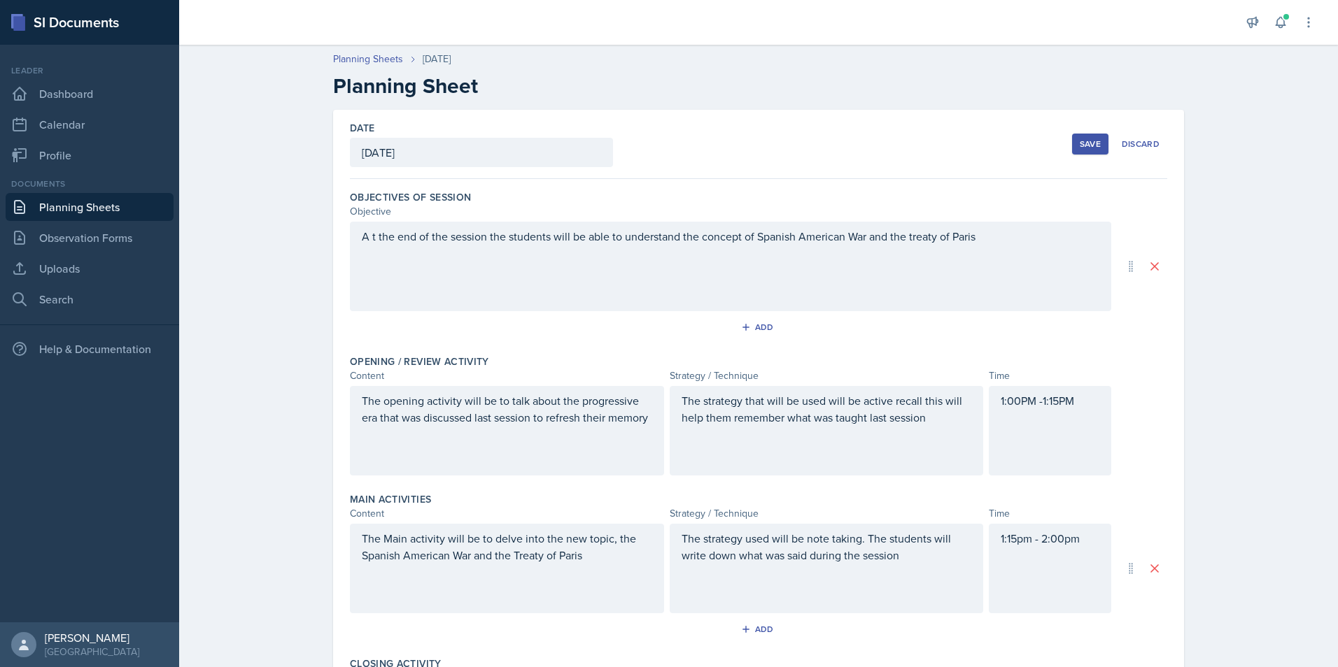
click at [1081, 147] on div "Save" at bounding box center [1090, 144] width 21 height 11
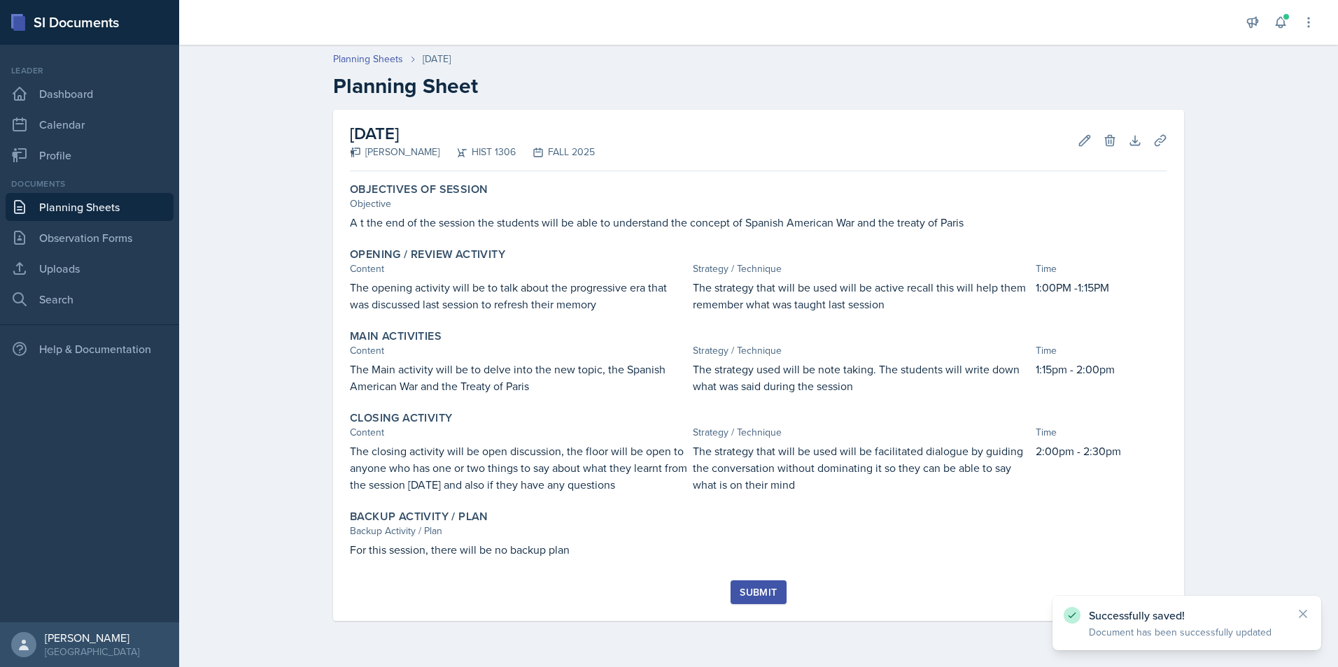
click at [759, 595] on div "Submit" at bounding box center [758, 592] width 37 height 11
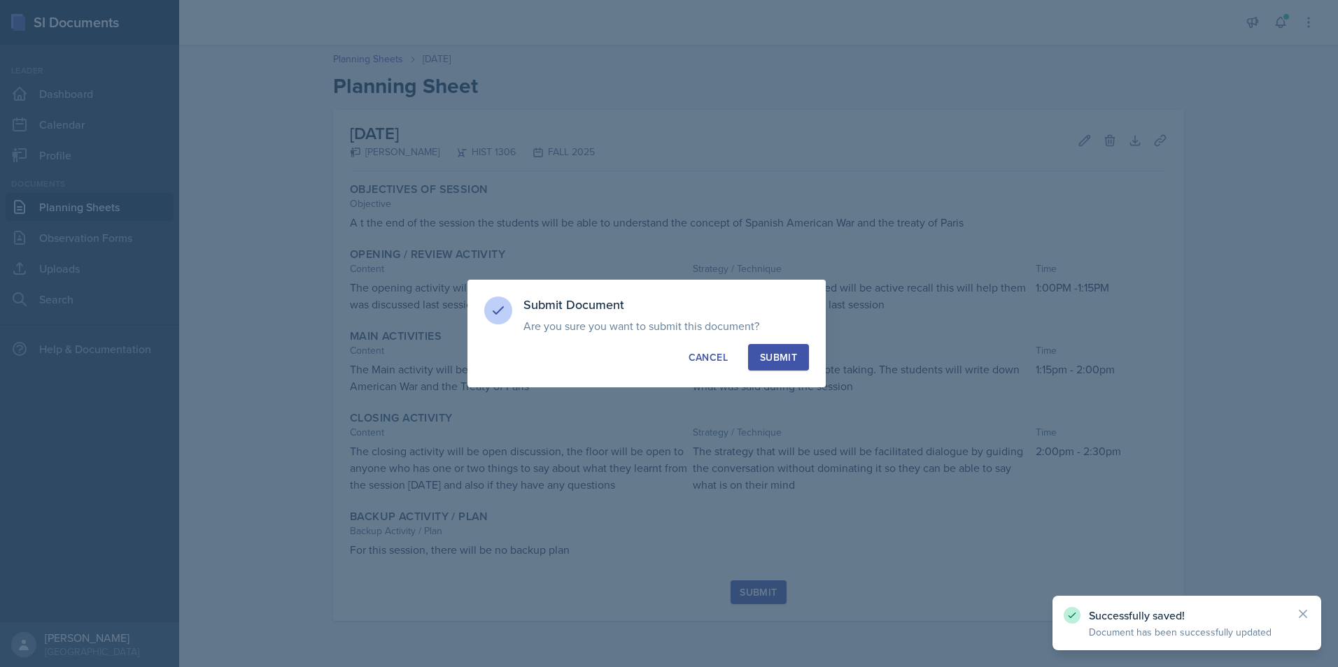
click at [776, 353] on div "Submit" at bounding box center [778, 358] width 37 height 14
